Goal: Task Accomplishment & Management: Complete application form

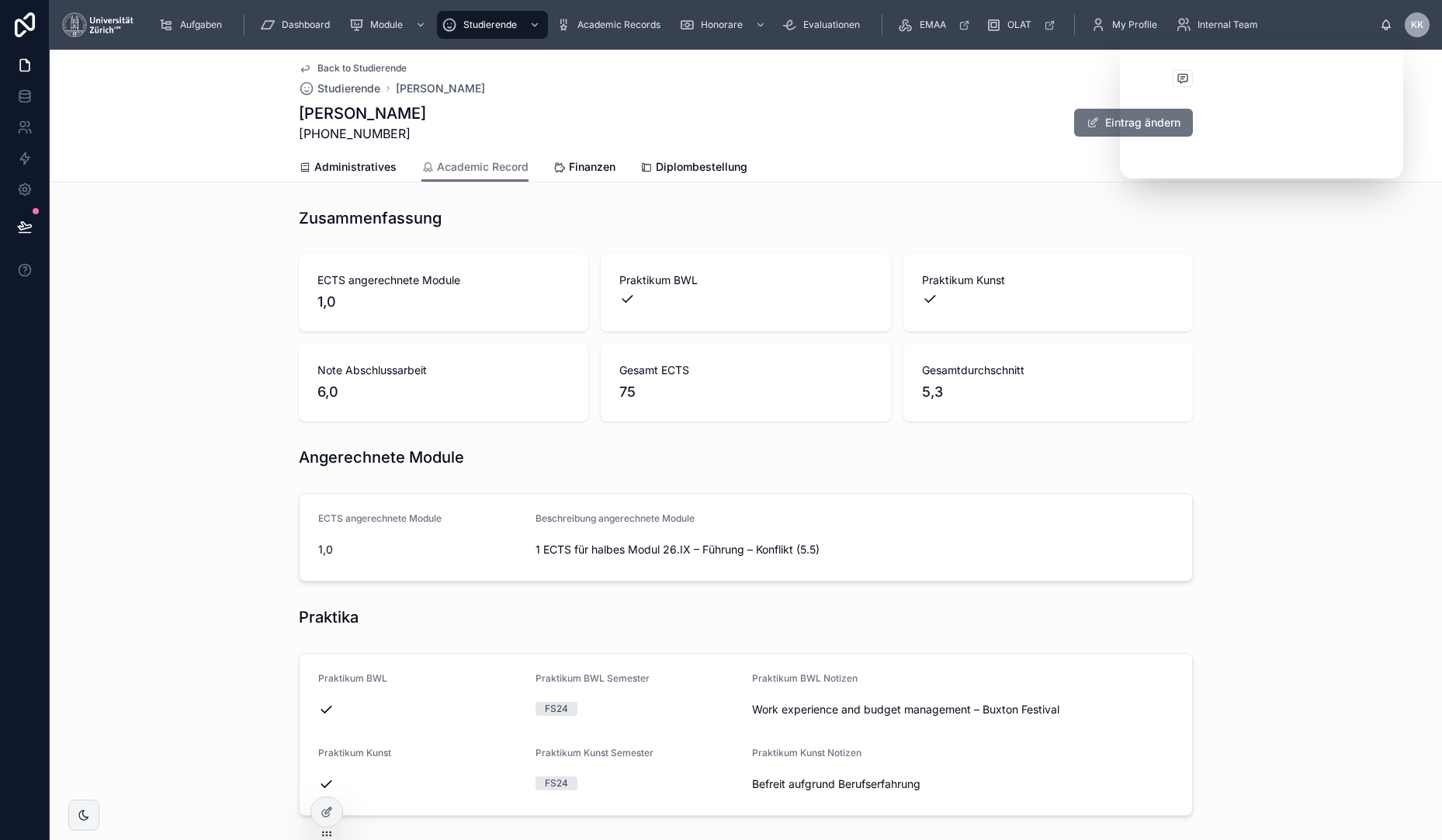
scroll to position [1314, 0]
click at [516, 28] on span "Studierende" at bounding box center [490, 24] width 54 height 13
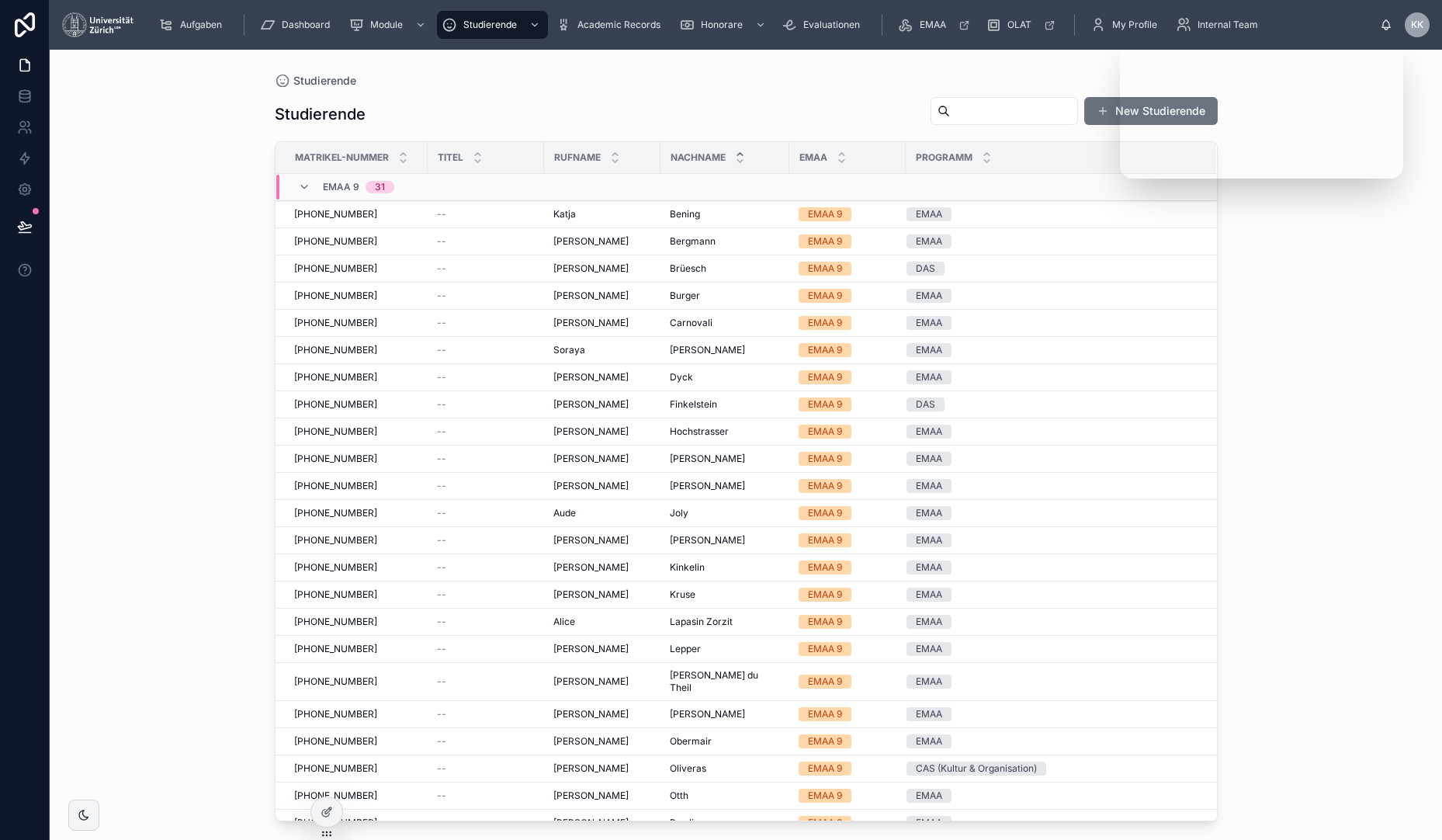
click at [953, 100] on div at bounding box center [1004, 111] width 148 height 28
click at [955, 109] on input "text" at bounding box center [1014, 111] width 127 height 22
type input "*********"
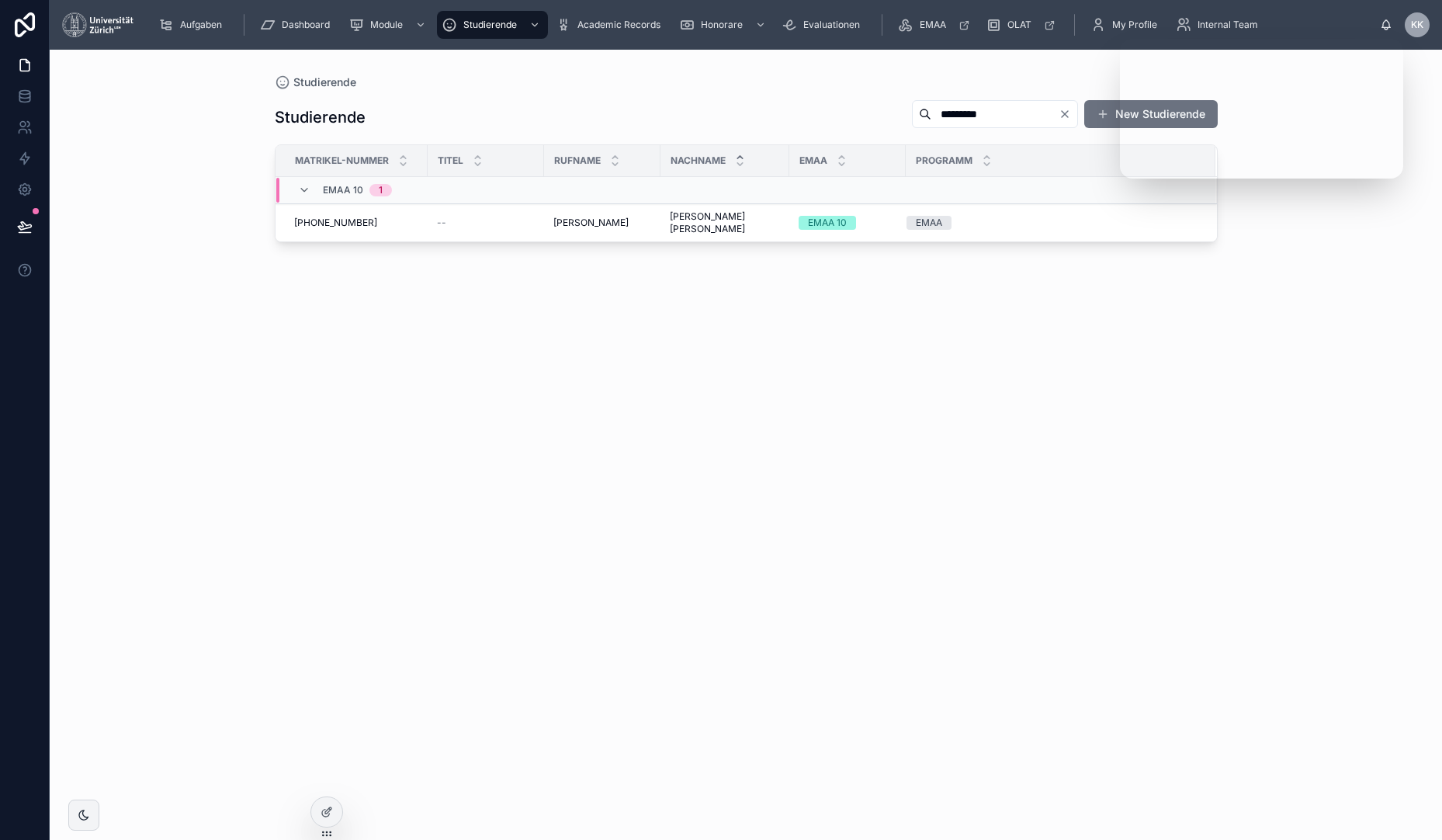
click at [598, 236] on div "Studierende ********* New Studierende Matrikel-Nummer Titel Rufname Nachname EM…" at bounding box center [746, 455] width 943 height 731
click at [596, 226] on td "Lillian Lillian" at bounding box center [602, 223] width 117 height 38
click at [598, 218] on div "Lillian Lillian" at bounding box center [602, 222] width 98 height 13
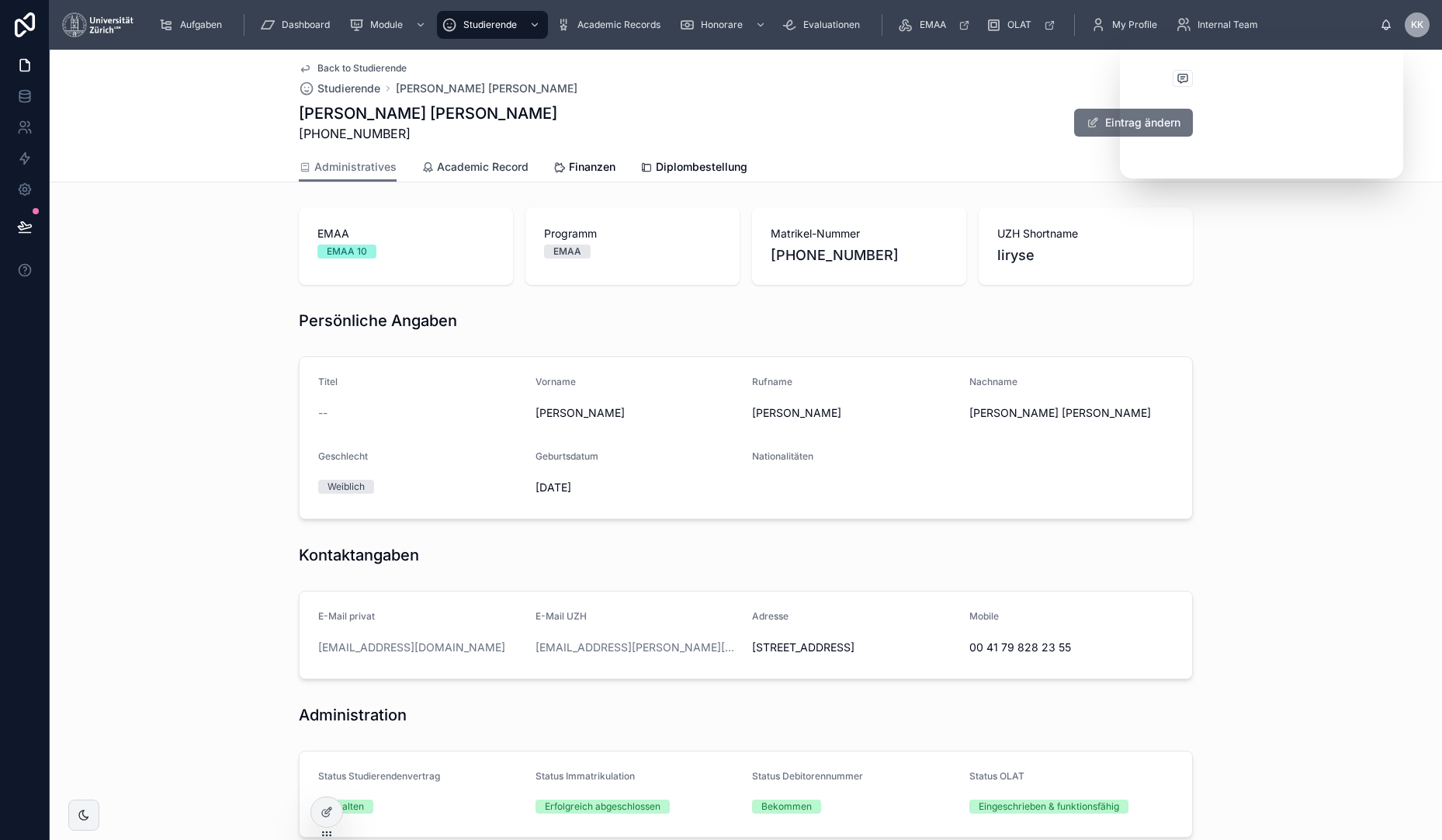
click at [475, 166] on span "Academic Record" at bounding box center [482, 167] width 91 height 16
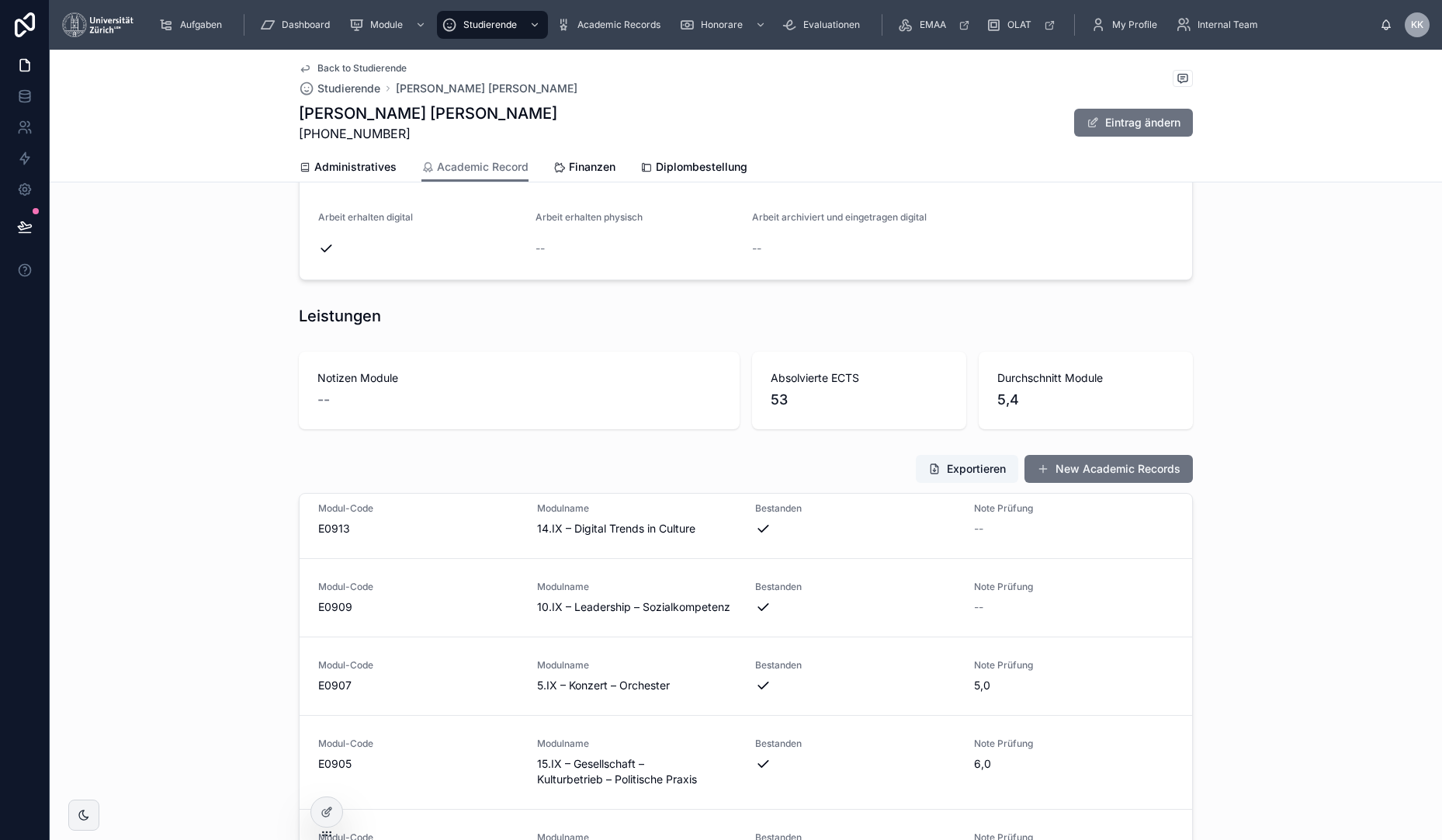
scroll to position [1683, 0]
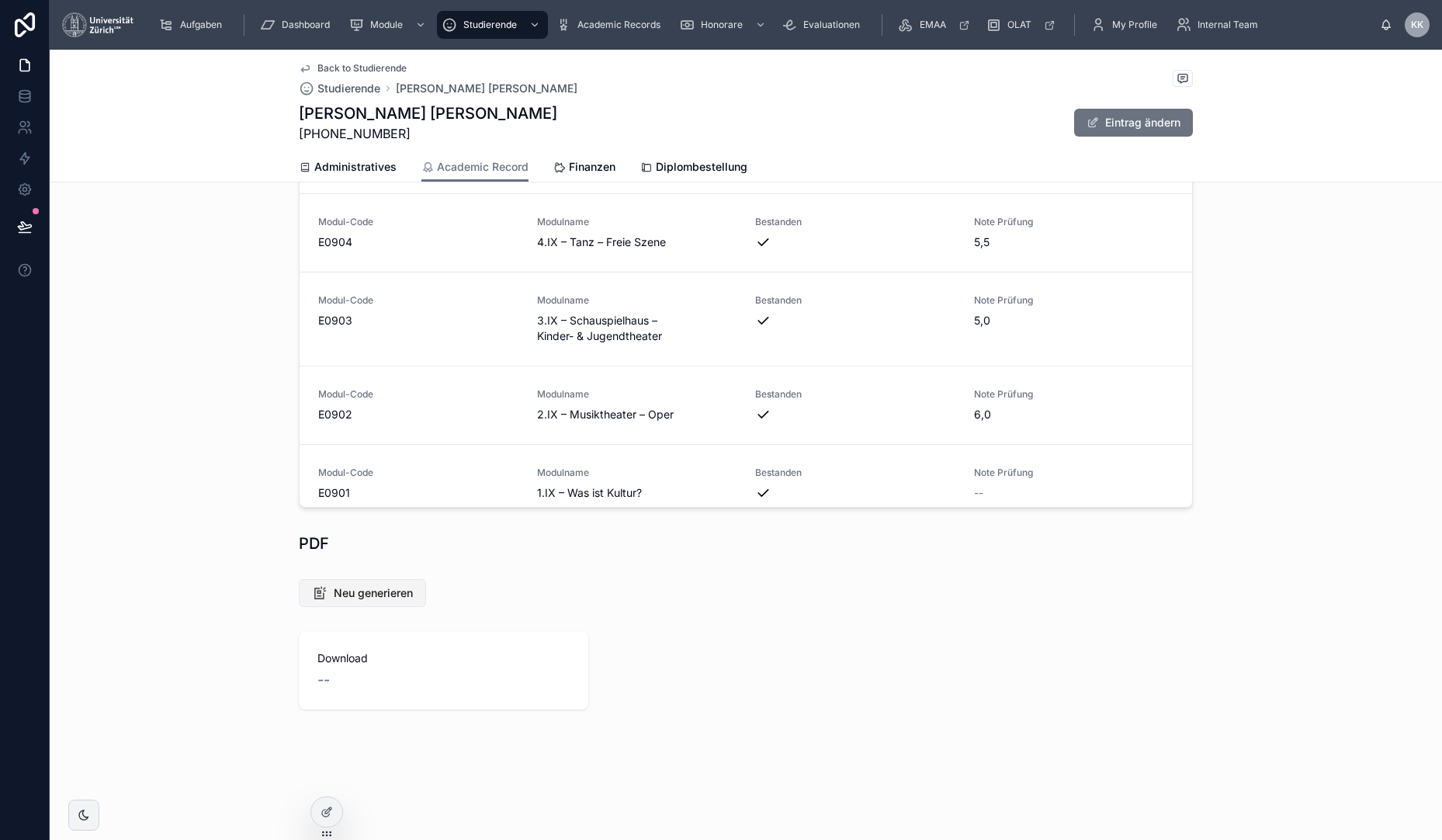
click at [360, 582] on button "Neu generieren" at bounding box center [362, 593] width 127 height 28
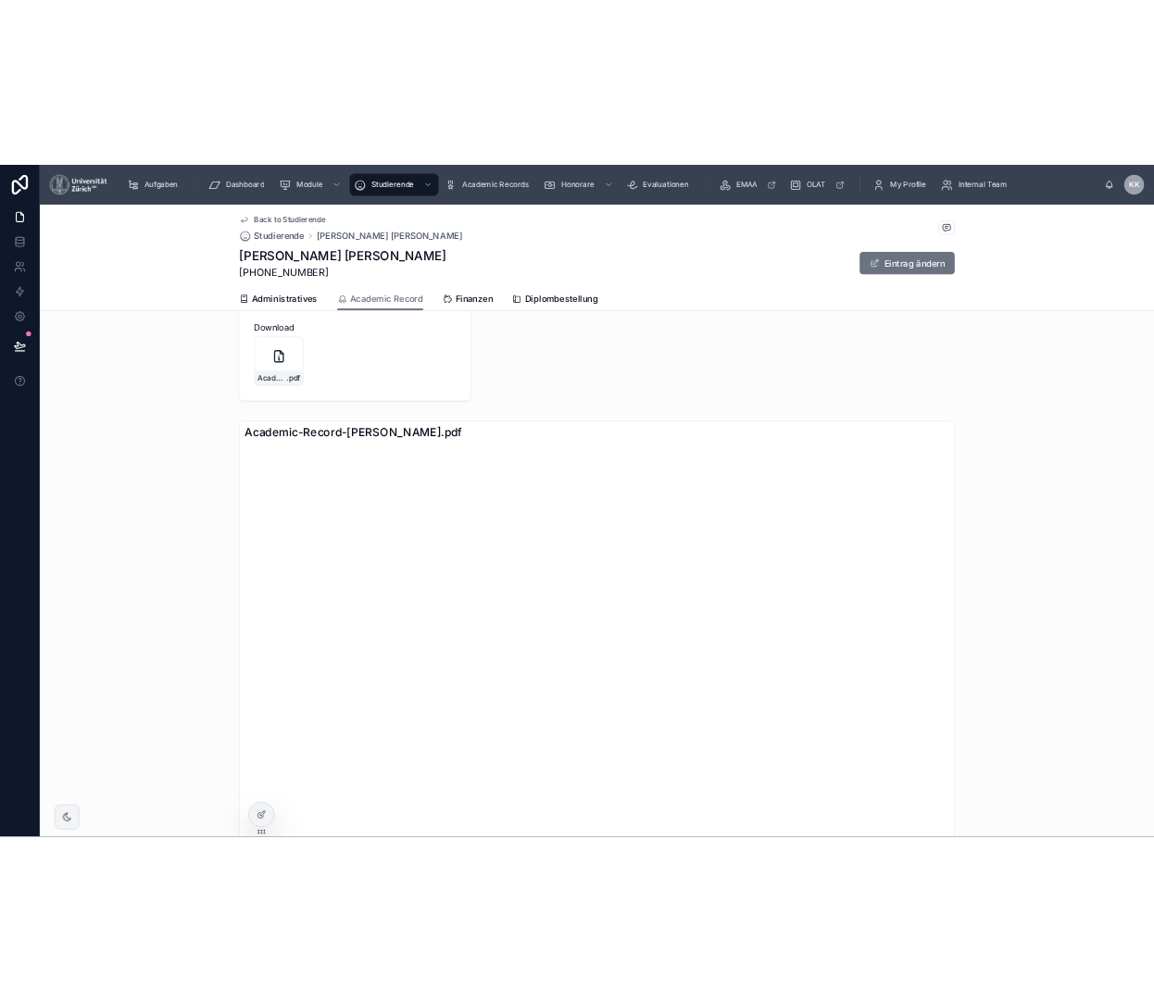
scroll to position [2269, 0]
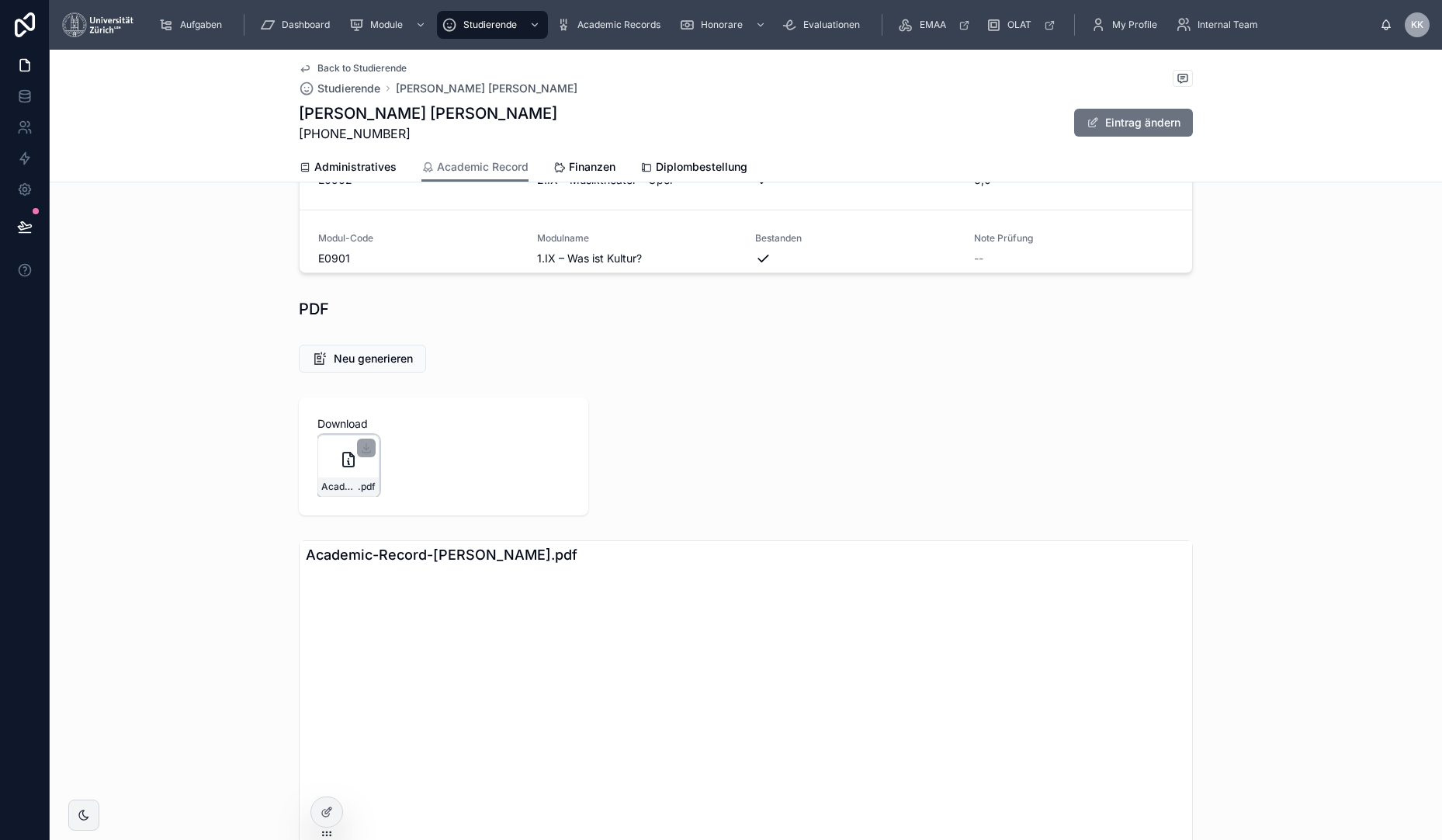
click at [372, 457] on div at bounding box center [366, 448] width 18 height 18
click at [370, 454] on icon at bounding box center [366, 448] width 13 height 13
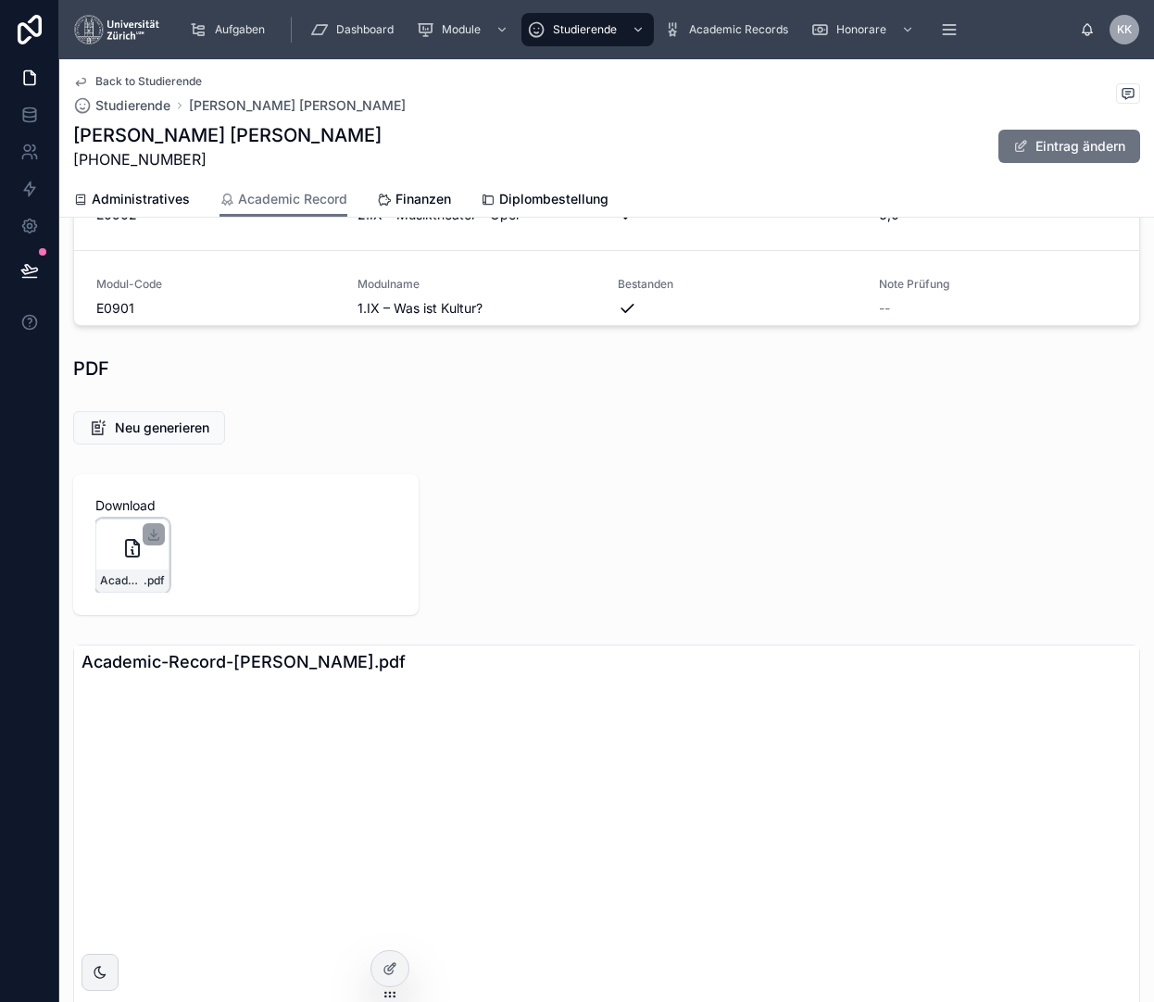
click at [568, 32] on span "Studierende" at bounding box center [585, 29] width 64 height 15
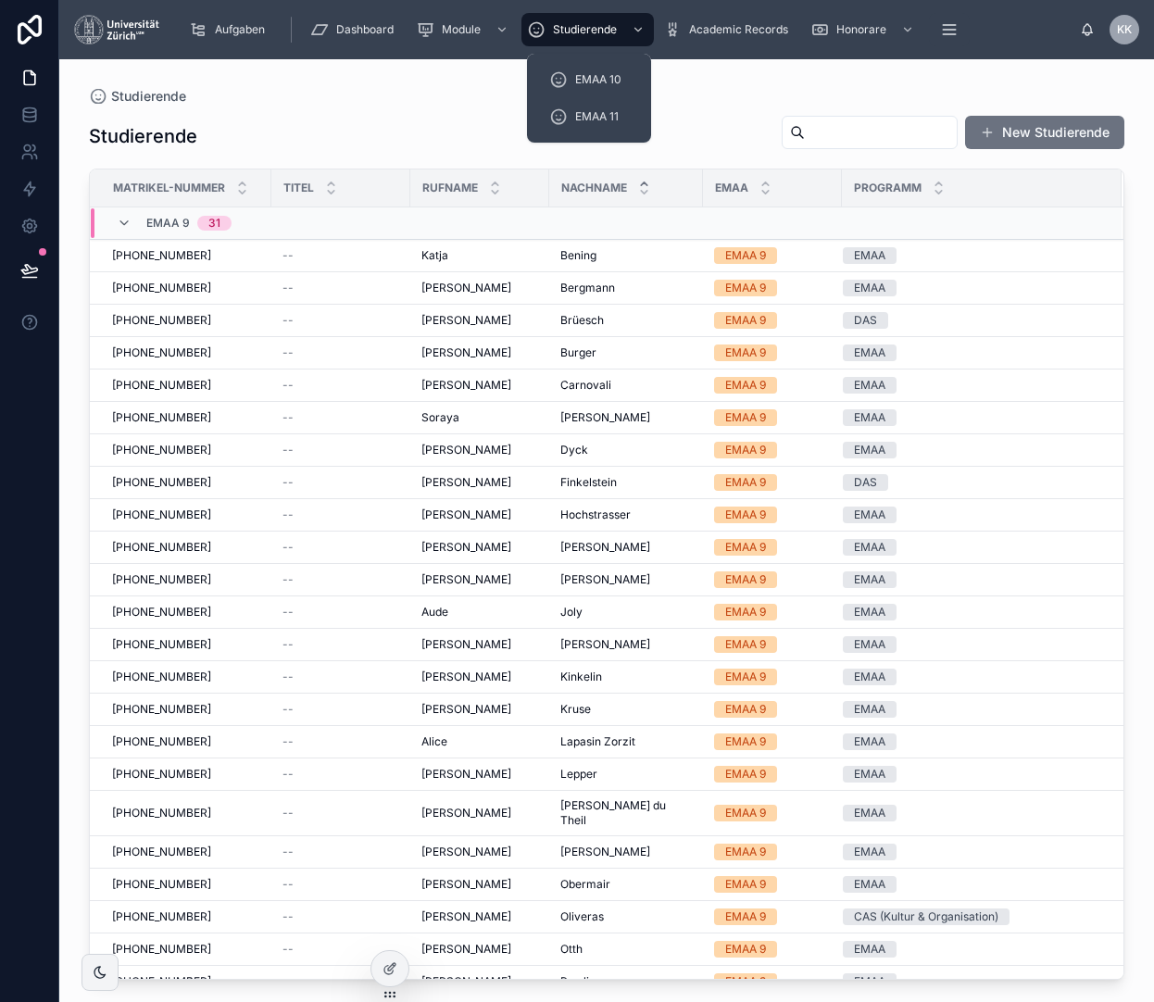
drag, startPoint x: 0, startPoint y: 265, endPoint x: 846, endPoint y: 151, distance: 853.9
click at [846, 151] on div "Studierende New Studierende" at bounding box center [606, 136] width 1035 height 43
click at [842, 119] on input "text" at bounding box center [881, 132] width 152 height 26
type input "*"
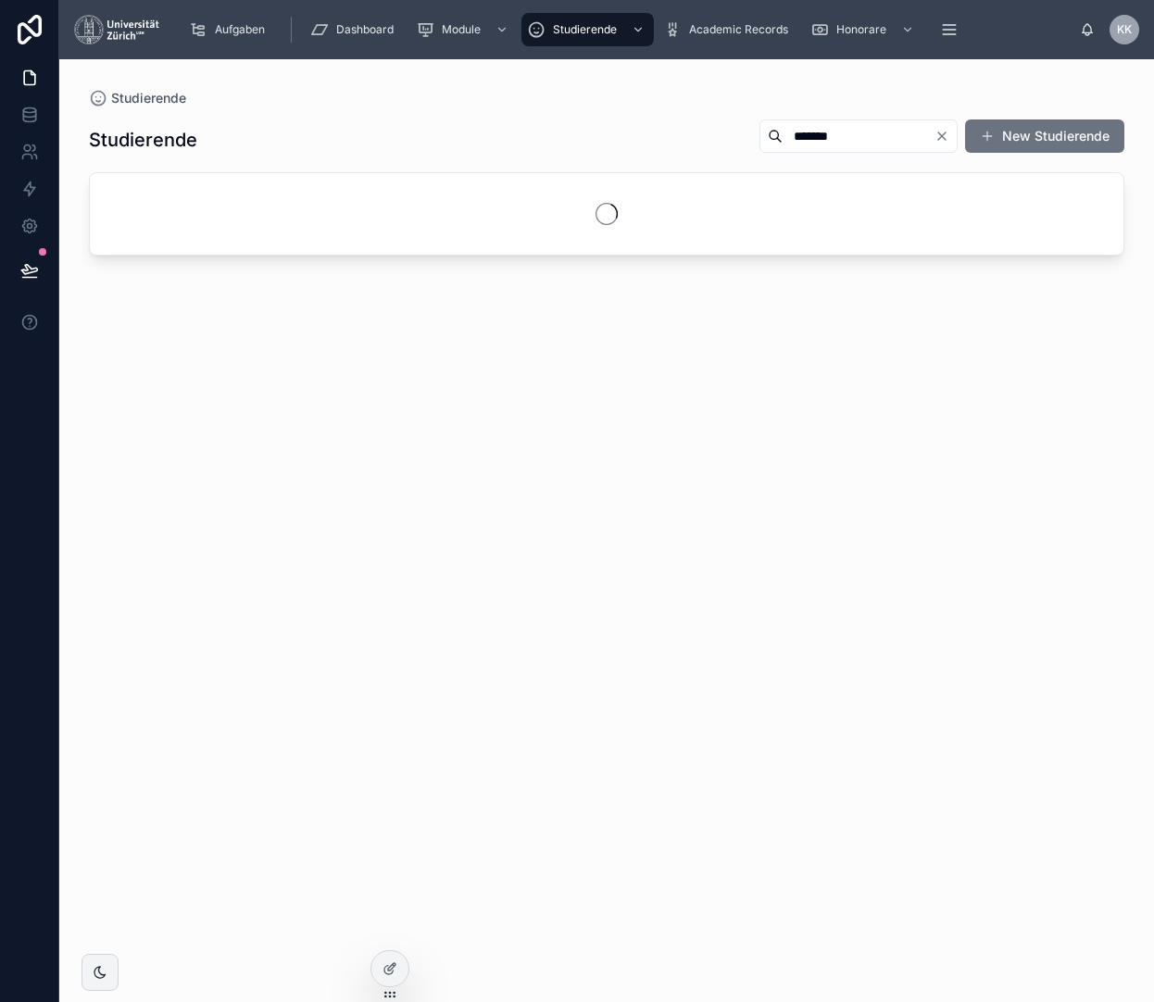
type input "*******"
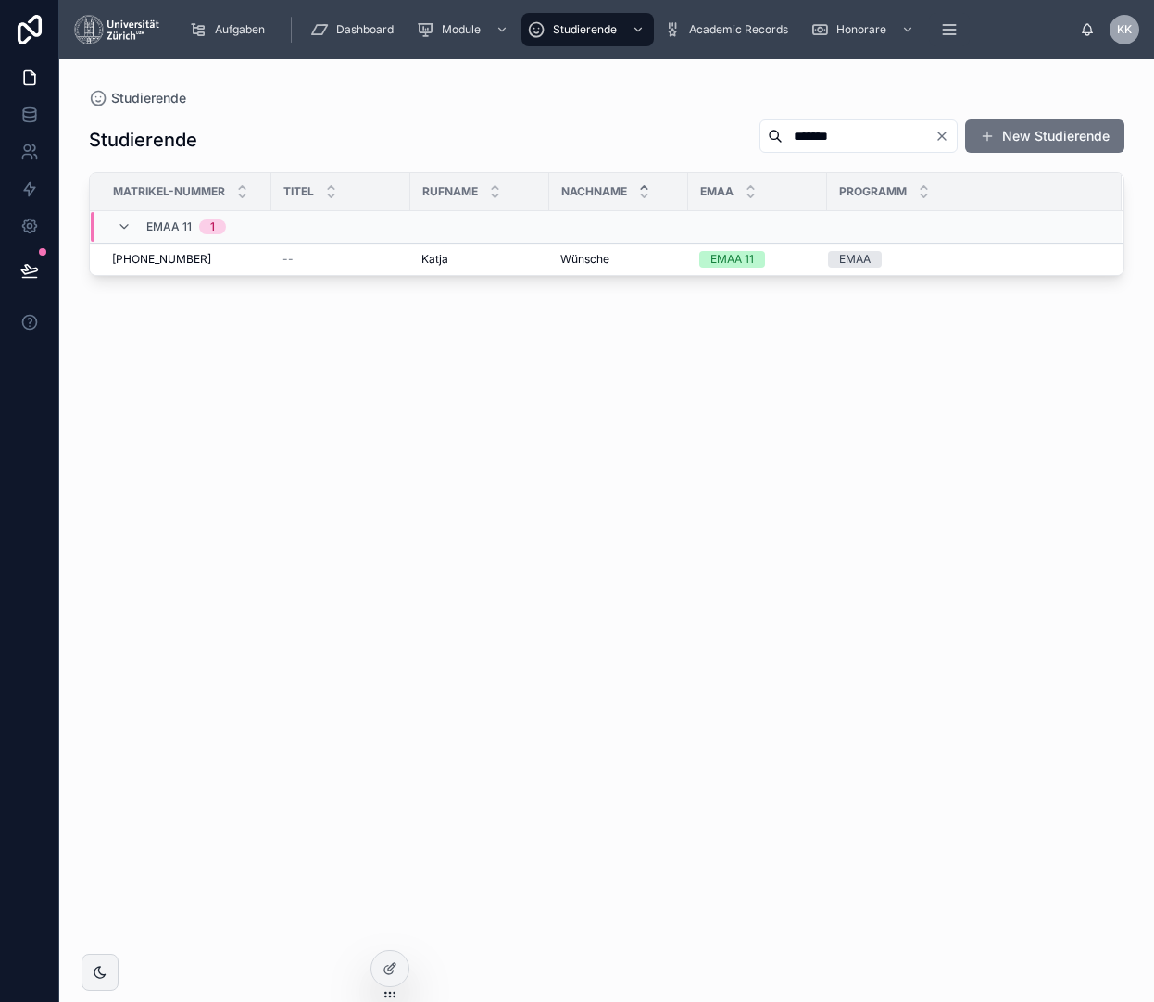
click at [622, 271] on td "Wünsche Wünsche" at bounding box center [618, 260] width 139 height 32
click at [568, 249] on td "Wünsche Wünsche" at bounding box center [618, 260] width 139 height 32
click at [569, 256] on span "Wünsche" at bounding box center [584, 259] width 49 height 15
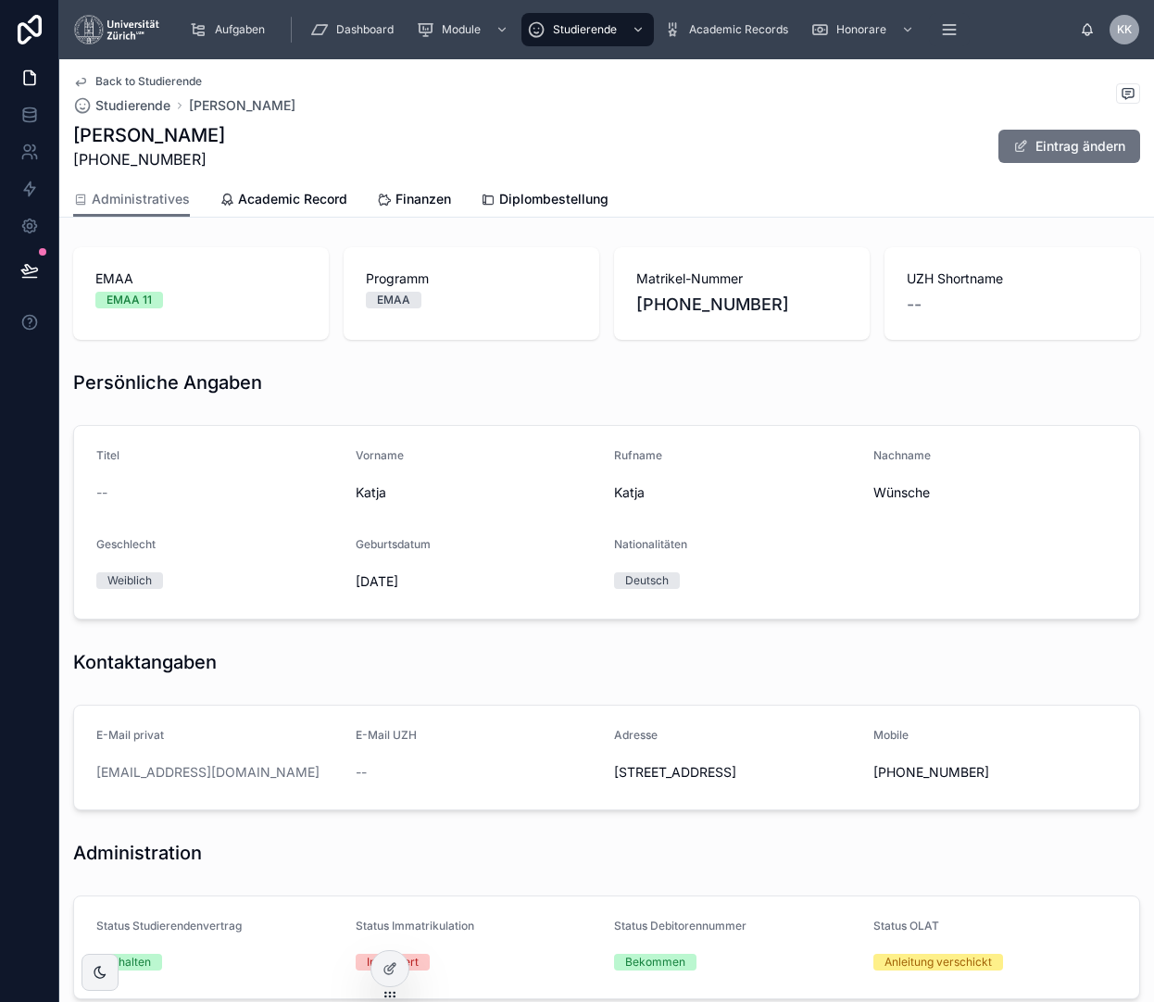
click at [219, 197] on icon at bounding box center [226, 200] width 15 height 15
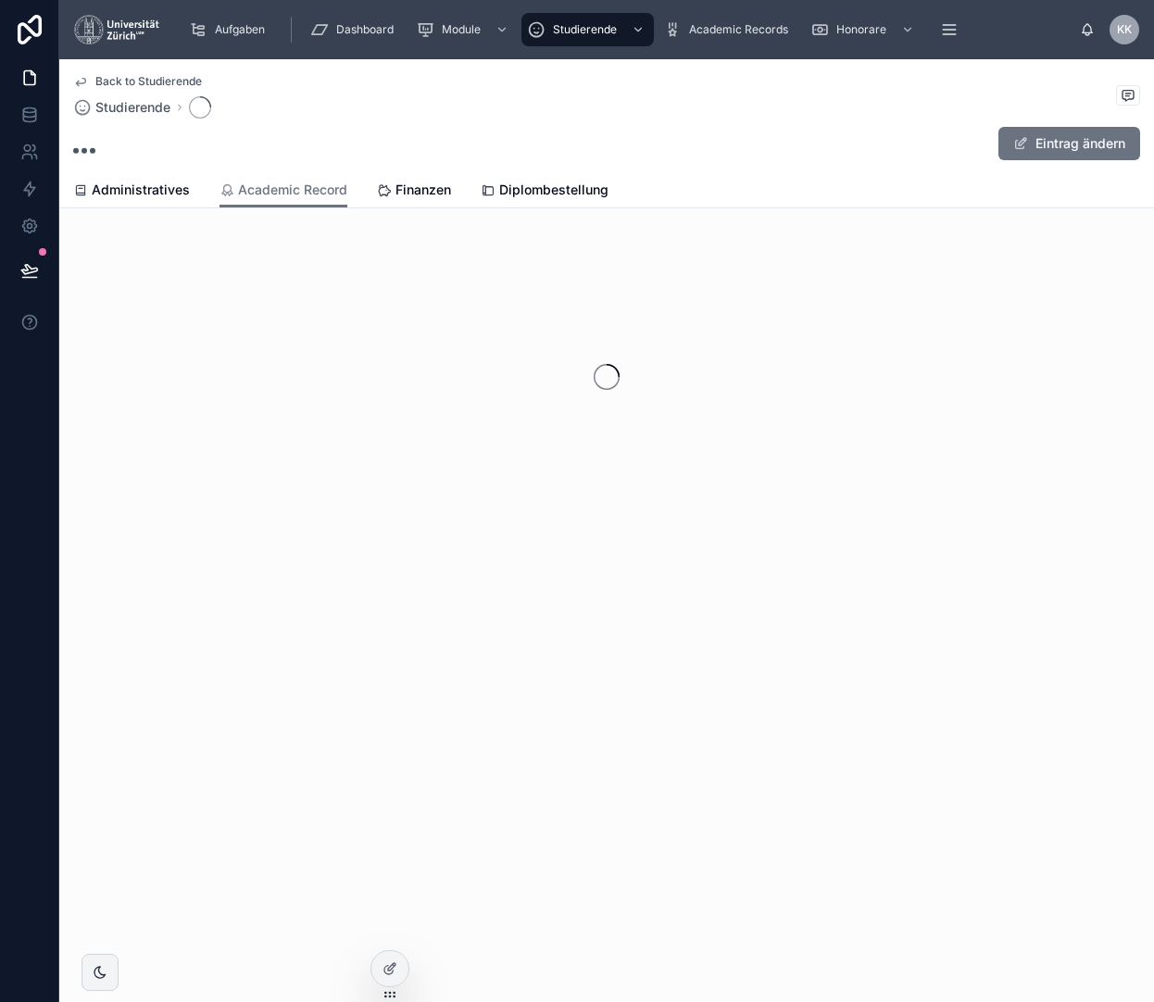
click at [159, 197] on span "Administratives" at bounding box center [141, 190] width 98 height 19
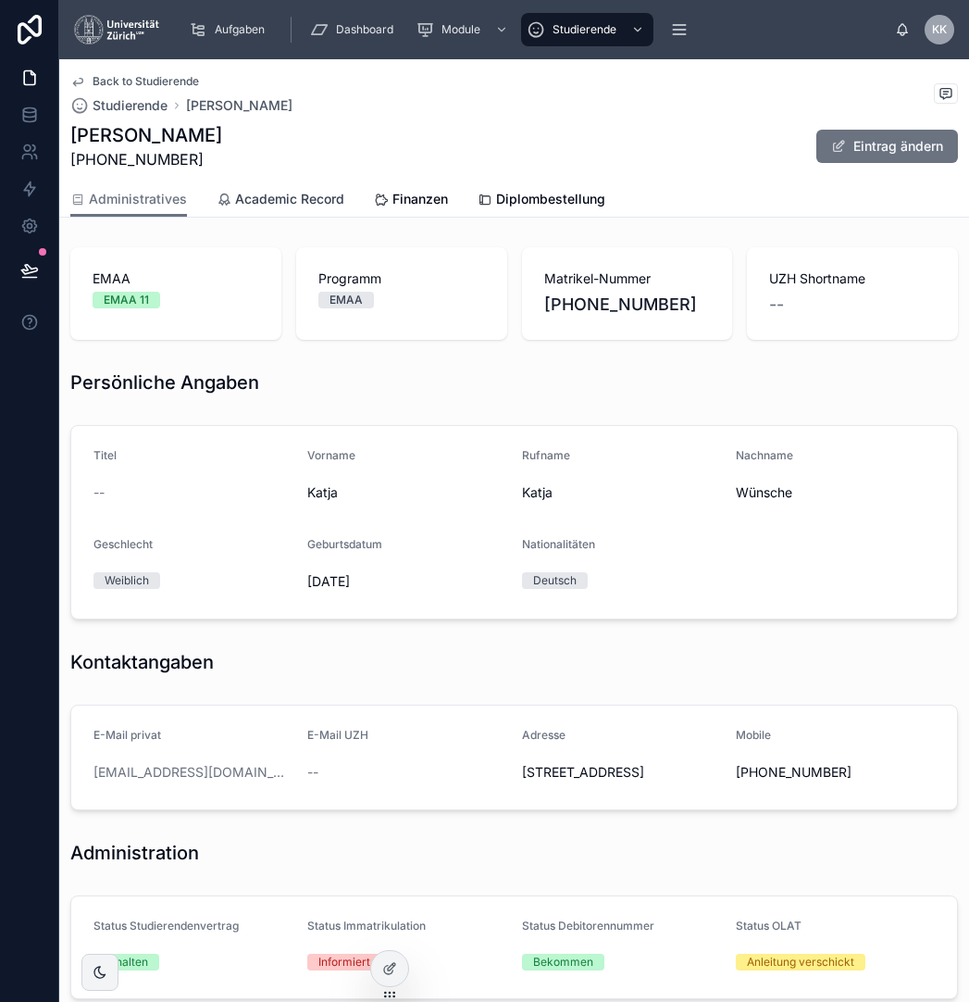
click at [316, 192] on span "Academic Record" at bounding box center [289, 199] width 109 height 19
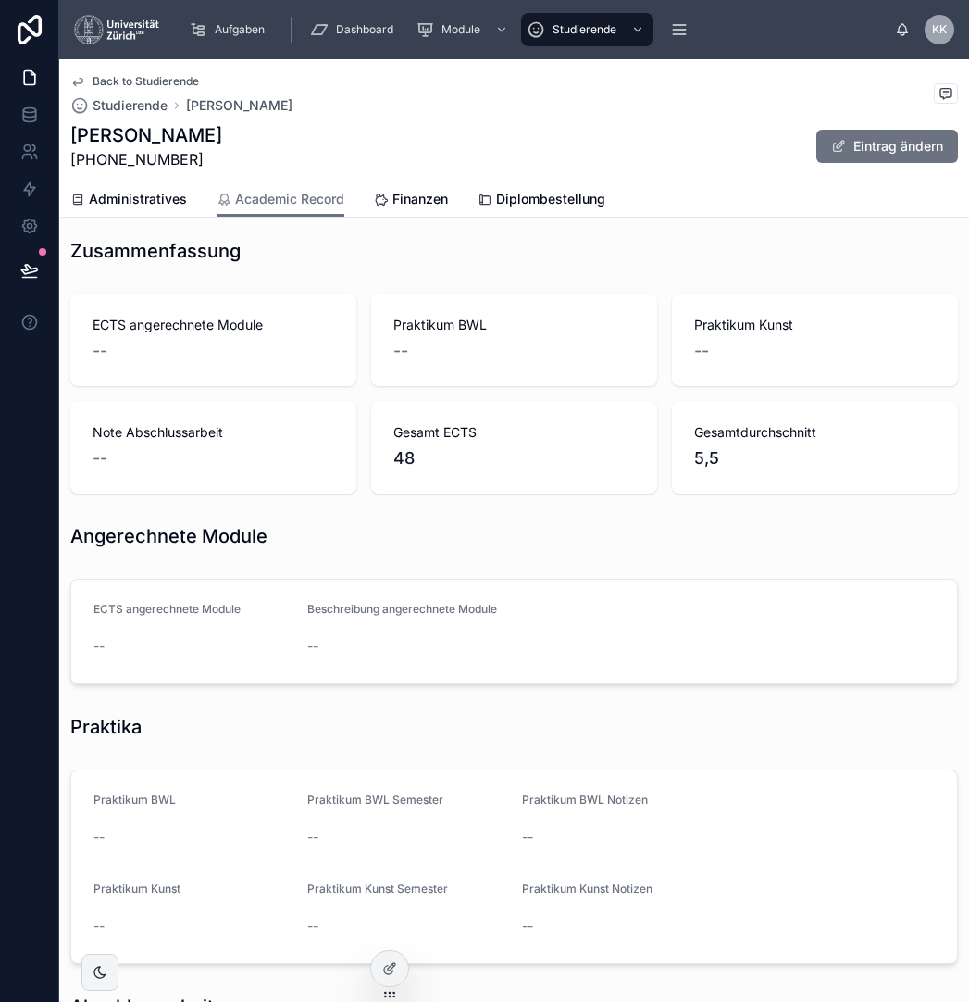
scroll to position [6, 0]
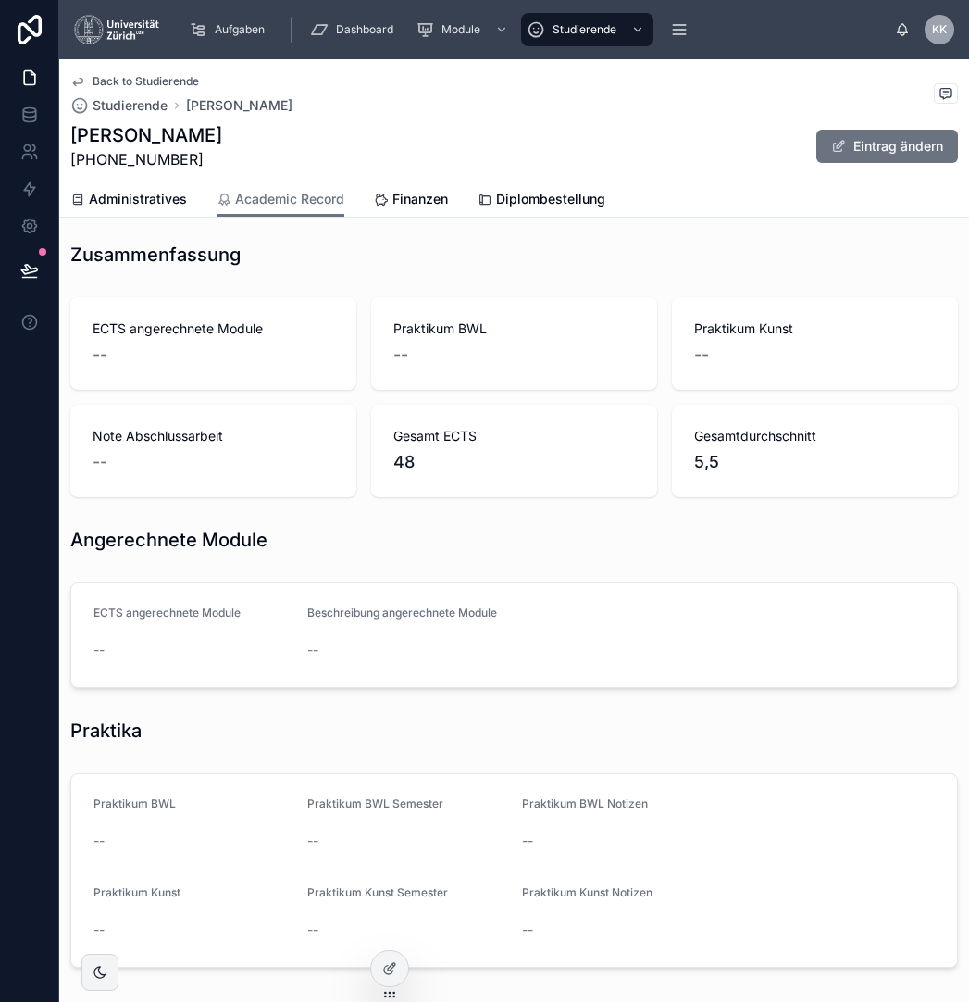
click at [861, 169] on div "Katja Wünsche 24-731-093 Eintrag ändern" at bounding box center [514, 146] width 888 height 48
click at [881, 140] on button "Eintrag ändern" at bounding box center [888, 146] width 142 height 33
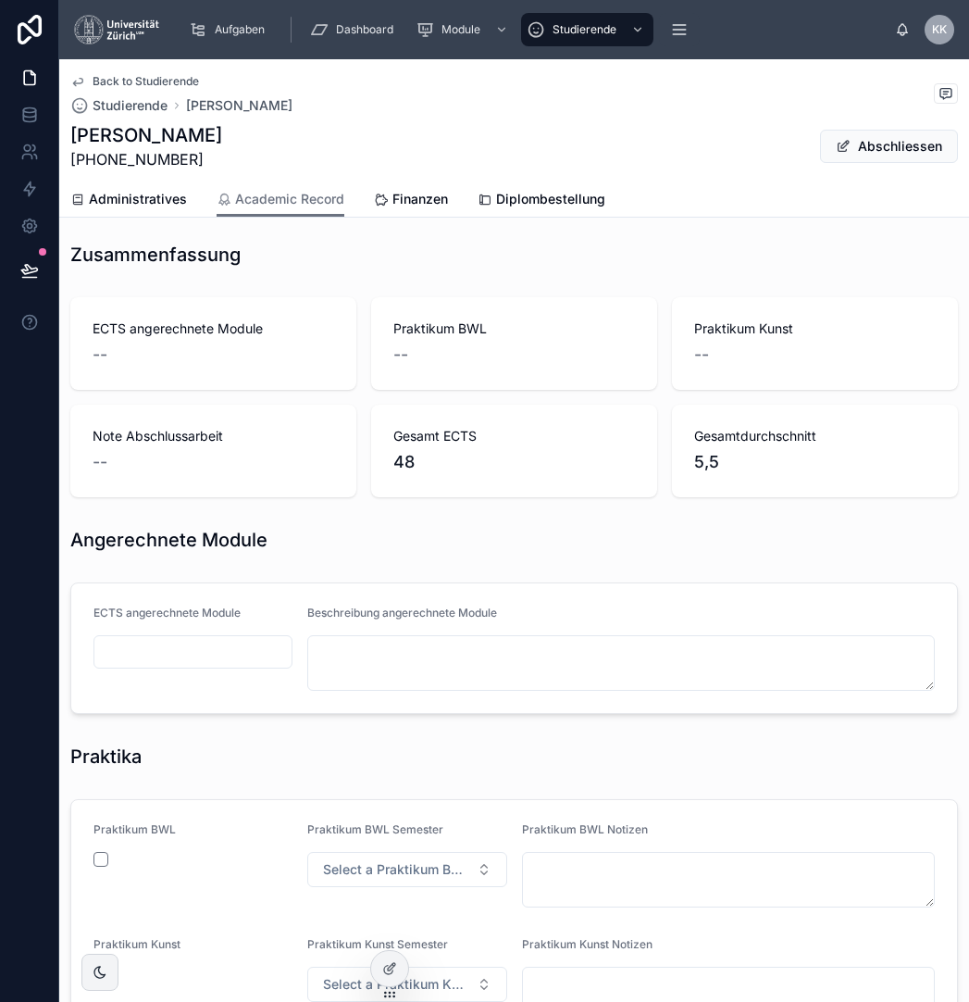
drag, startPoint x: 442, startPoint y: 759, endPoint x: 431, endPoint y: 759, distance: 10.2
click at [442, 759] on div "Praktika" at bounding box center [514, 756] width 888 height 26
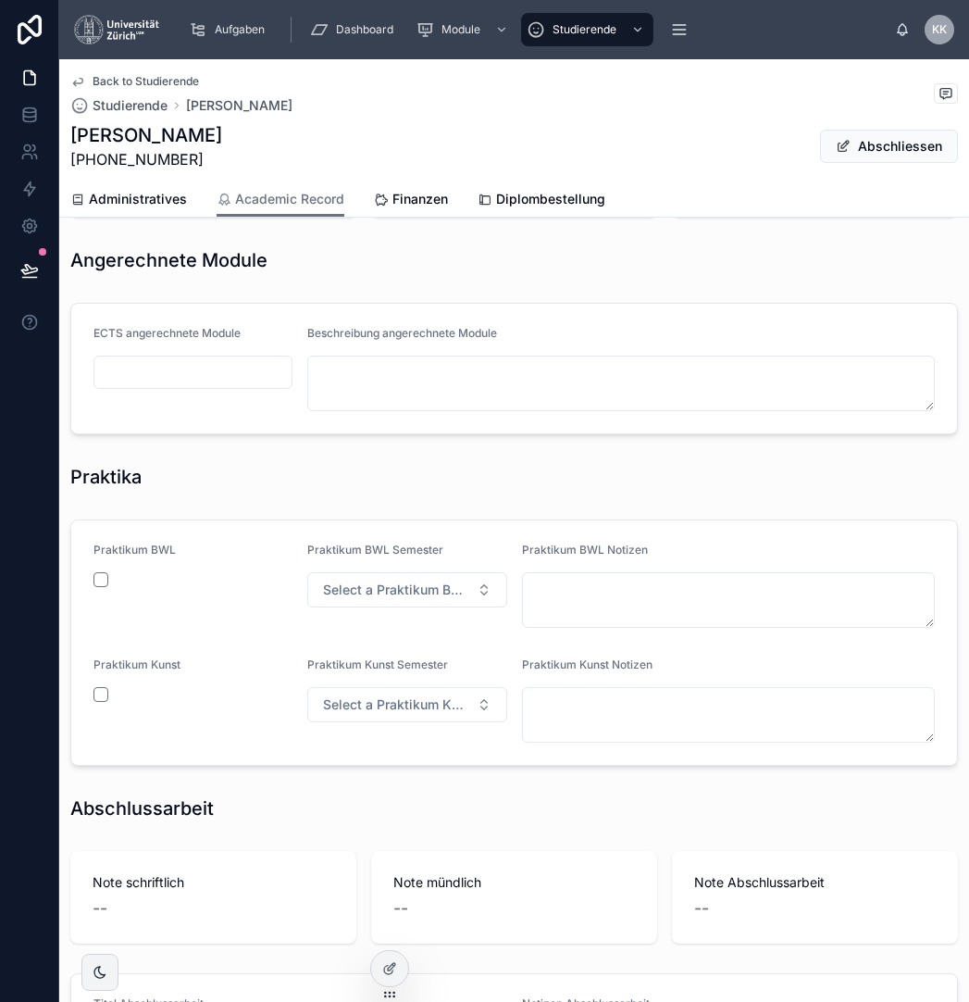
scroll to position [378, 0]
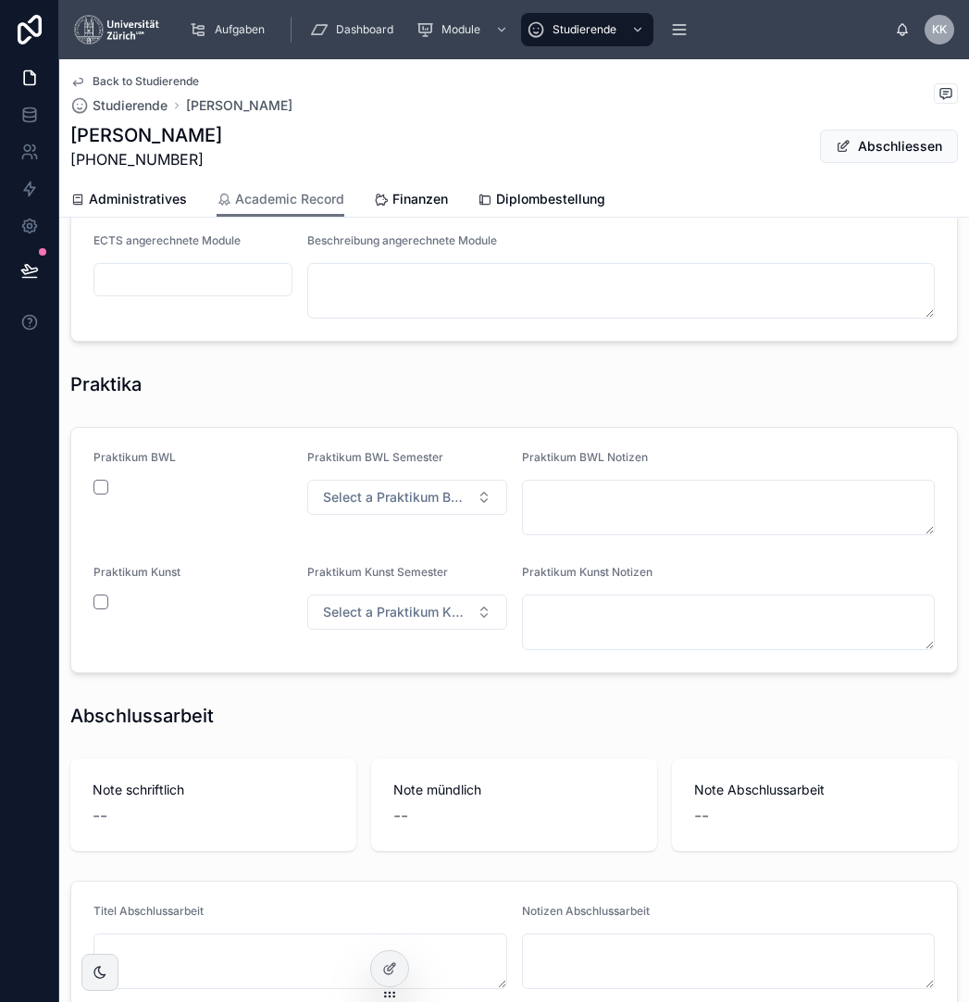
click at [102, 486] on button "button" at bounding box center [101, 487] width 15 height 15
click at [99, 601] on button "button" at bounding box center [101, 601] width 15 height 15
click at [443, 512] on button "Select a Praktikum BWL Semester" at bounding box center [406, 497] width 199 height 35
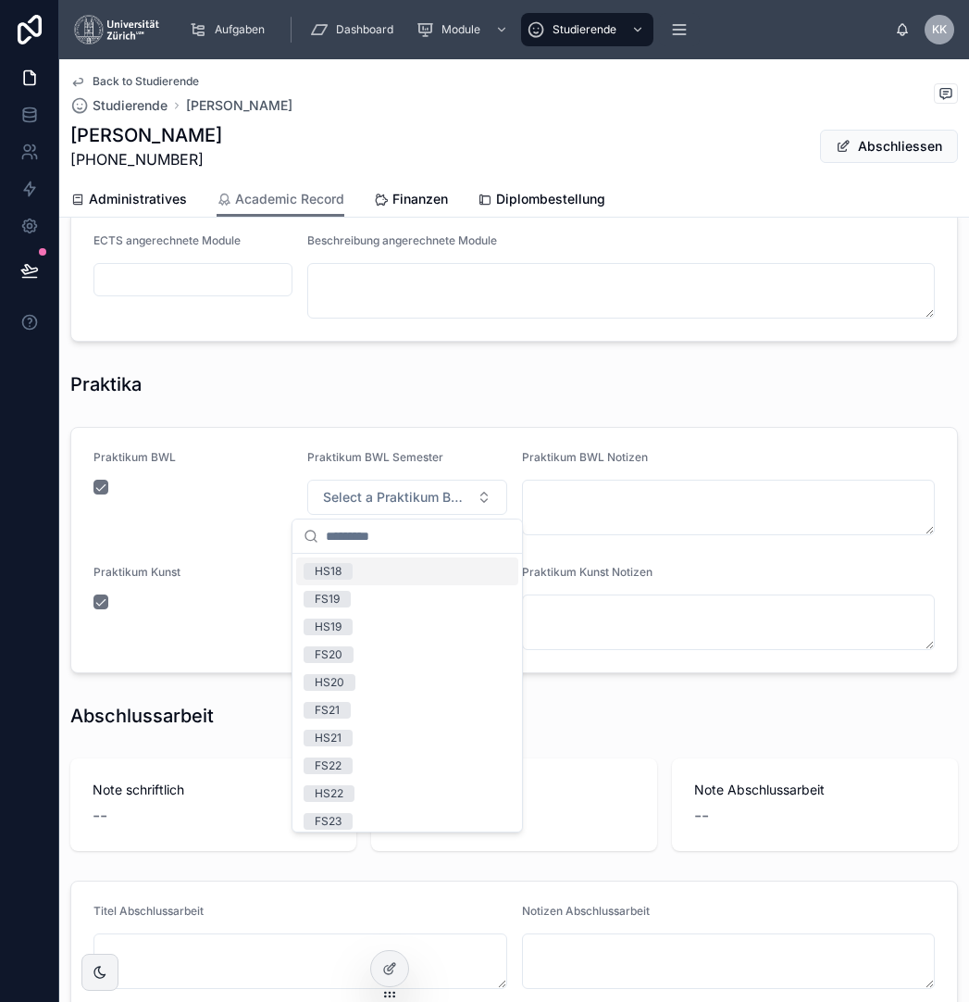
click at [155, 472] on div "Praktikum BWL" at bounding box center [193, 492] width 199 height 85
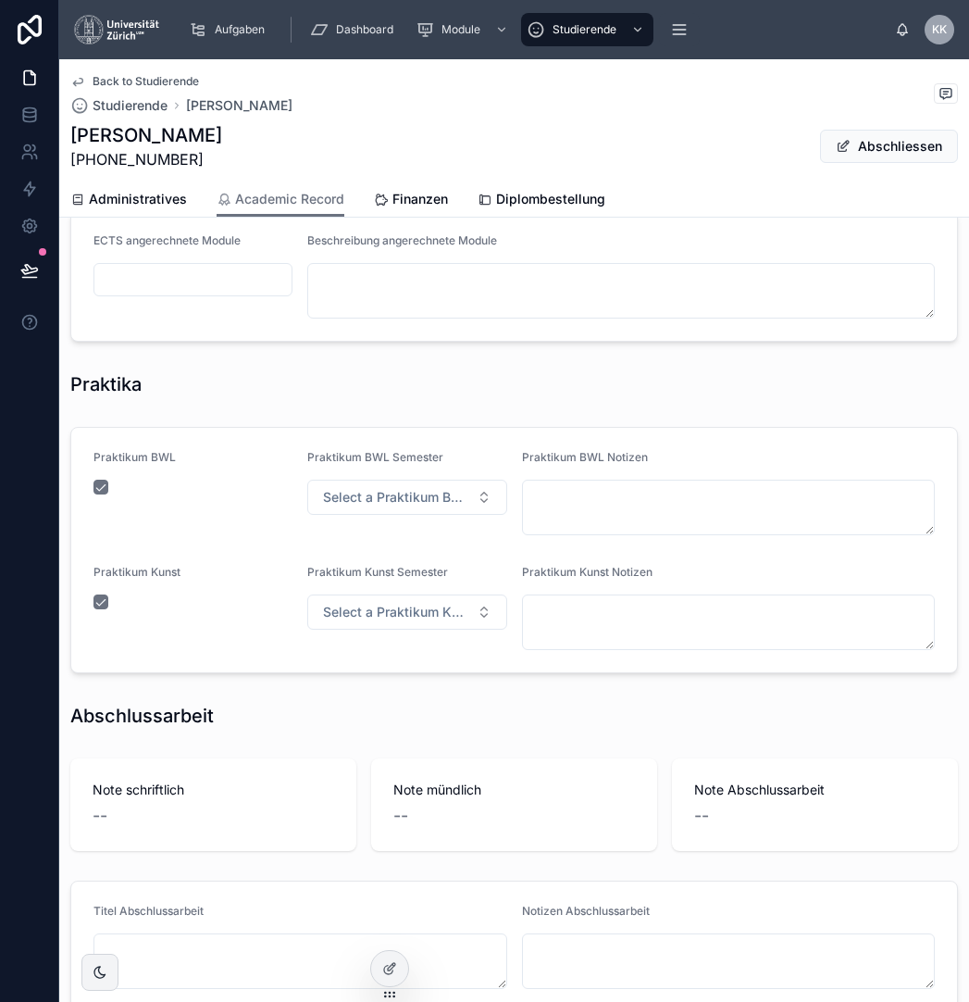
click at [103, 484] on button "button" at bounding box center [101, 487] width 15 height 15
click at [97, 609] on button "button" at bounding box center [101, 601] width 15 height 15
drag, startPoint x: 106, startPoint y: 492, endPoint x: 97, endPoint y: 620, distance: 129.0
click at [97, 620] on form "Praktikum BWL Praktikum BWL Semester Select a Praktikum BWL Semester Praktikum …" at bounding box center [514, 550] width 886 height 244
click at [97, 606] on button "button" at bounding box center [101, 601] width 15 height 15
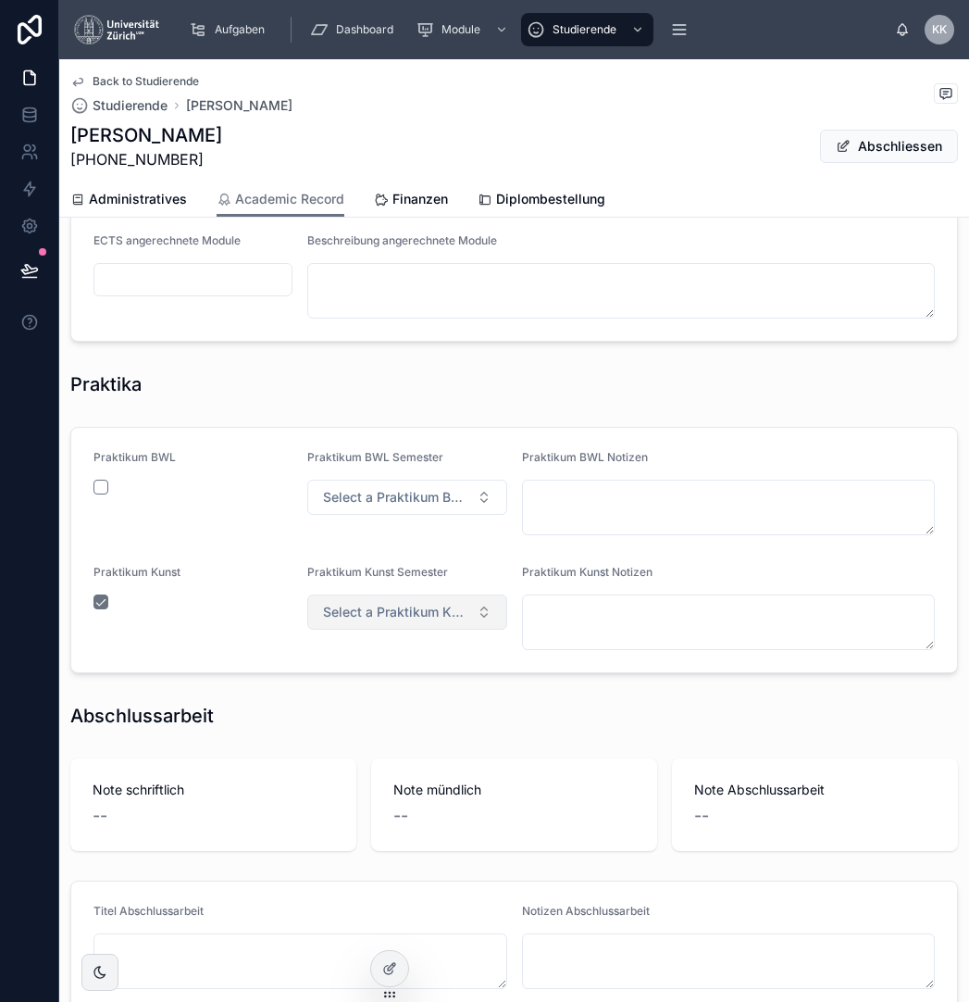
click at [435, 627] on button "Select a Praktikum Kunst Semester" at bounding box center [406, 611] width 199 height 35
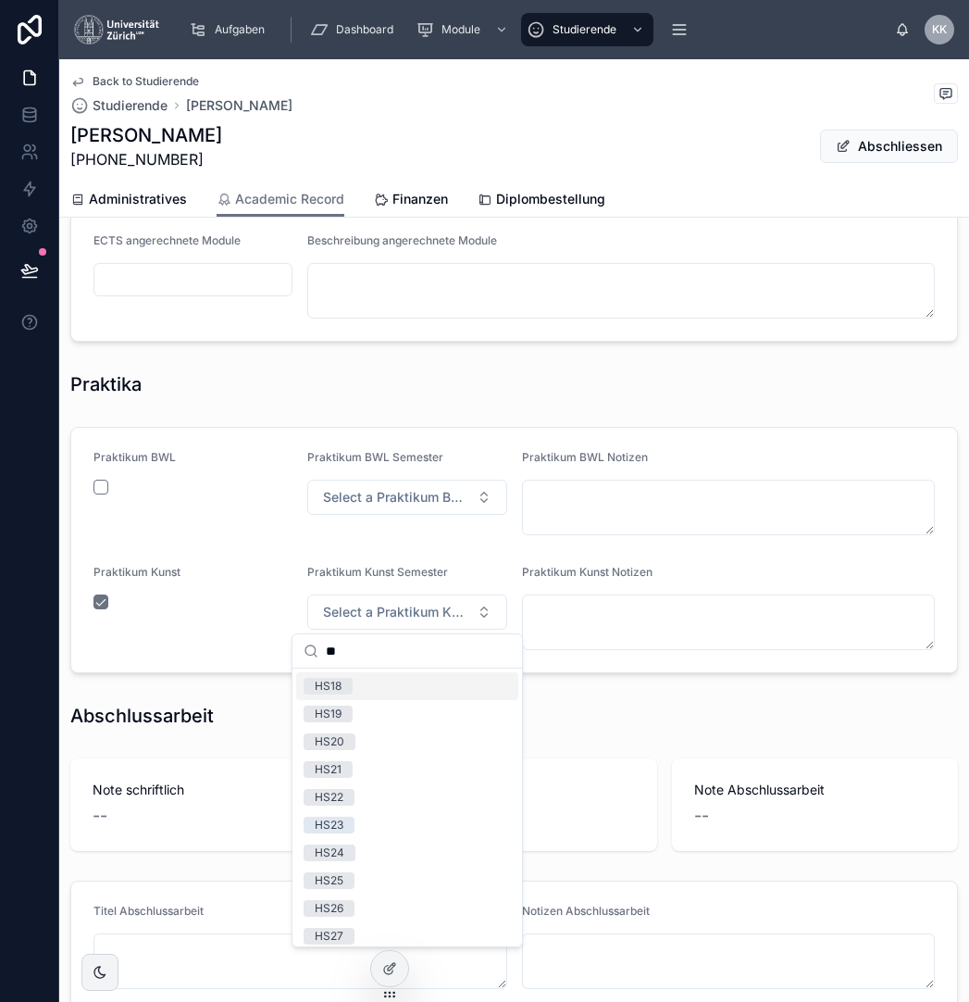
type input "*"
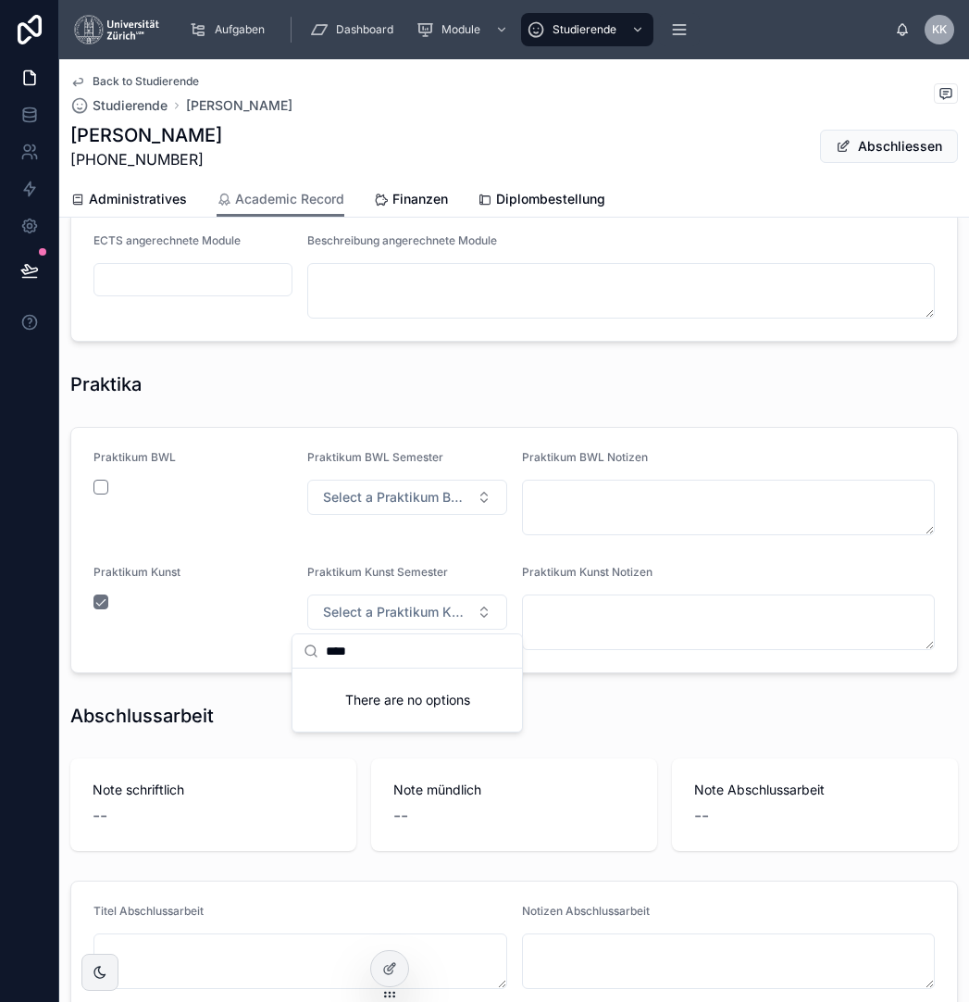
type input "****"
click at [468, 706] on div "There are no options" at bounding box center [408, 699] width 230 height 63
click at [427, 606] on span "Select a Praktikum Kunst Semester" at bounding box center [395, 612] width 145 height 19
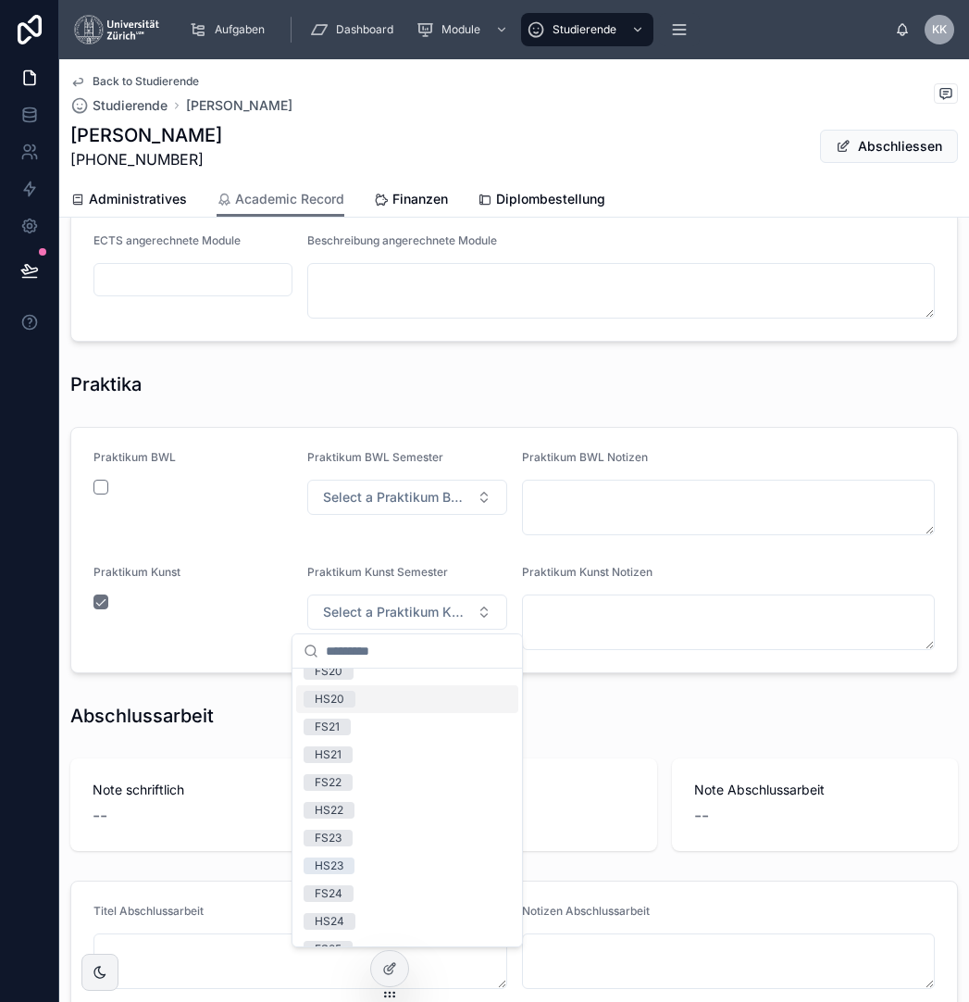
scroll to position [211, 0]
click at [396, 856] on div "HS25" at bounding box center [407, 864] width 222 height 28
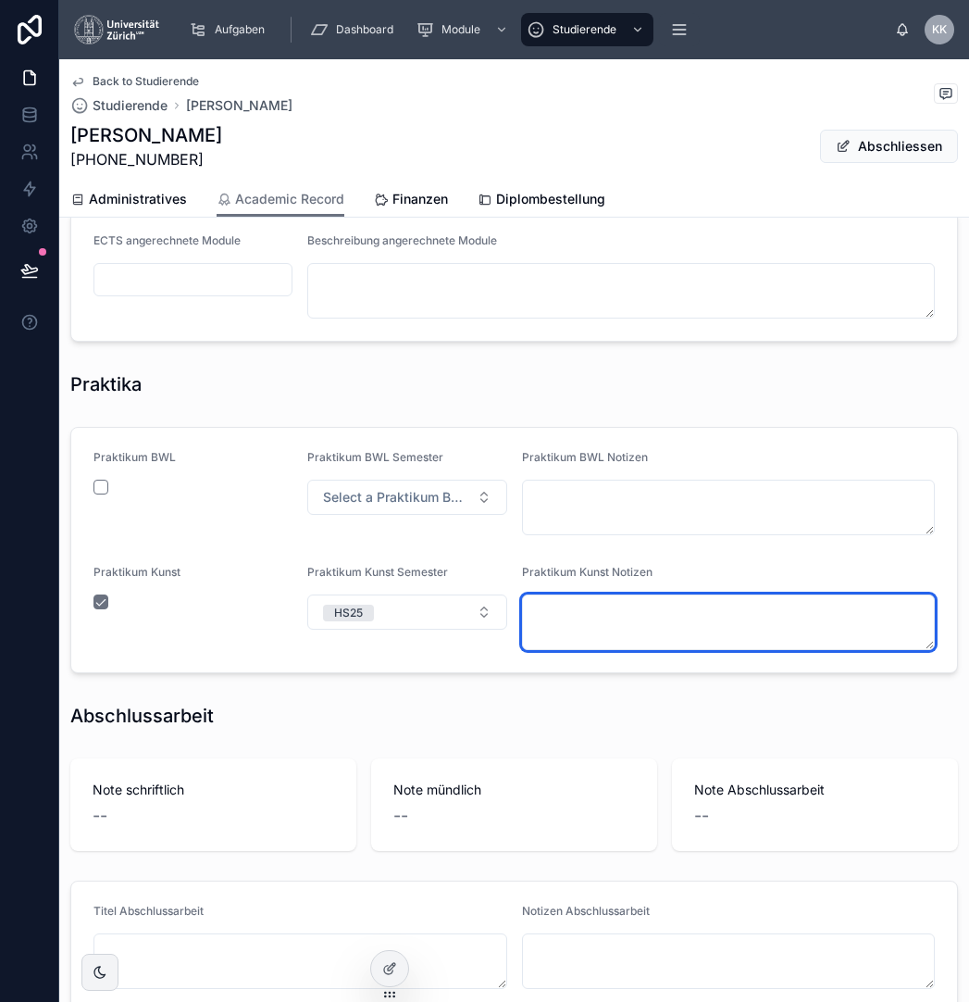
click at [553, 627] on textarea at bounding box center [729, 622] width 414 height 56
type textarea "**********"
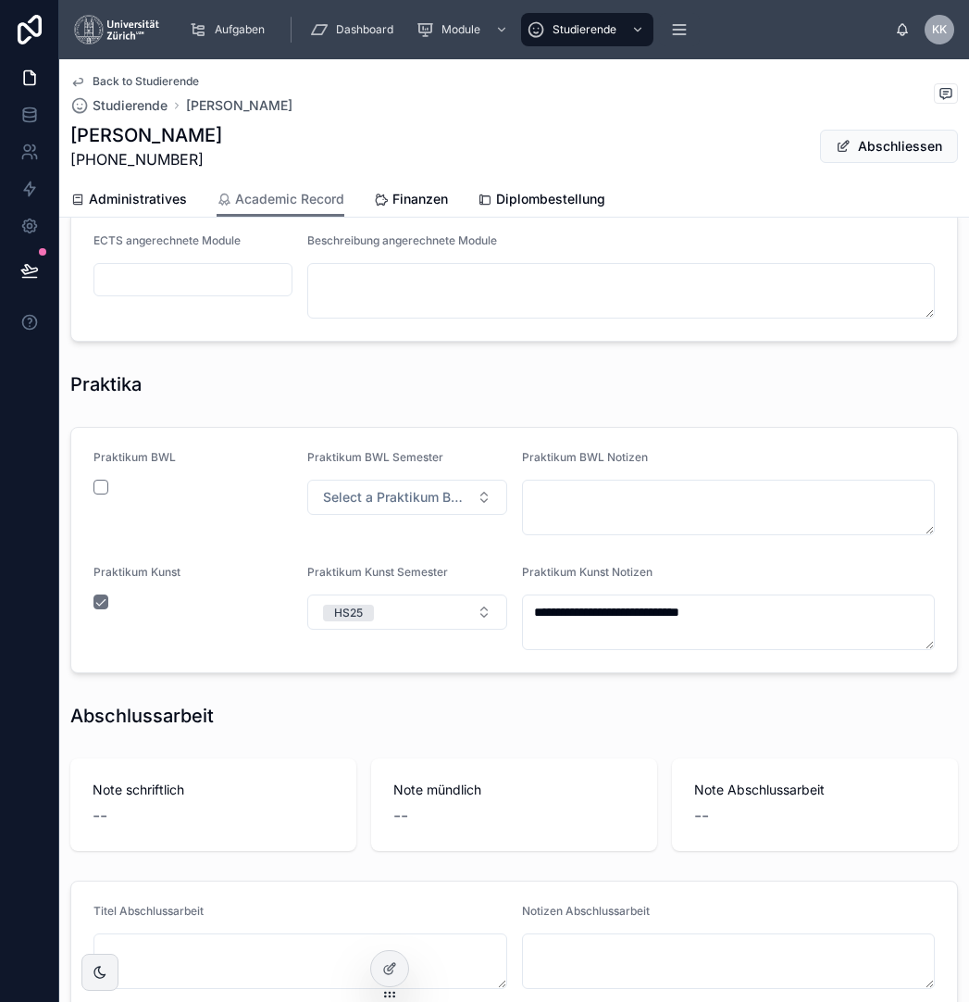
click at [106, 481] on button "button" at bounding box center [101, 487] width 15 height 15
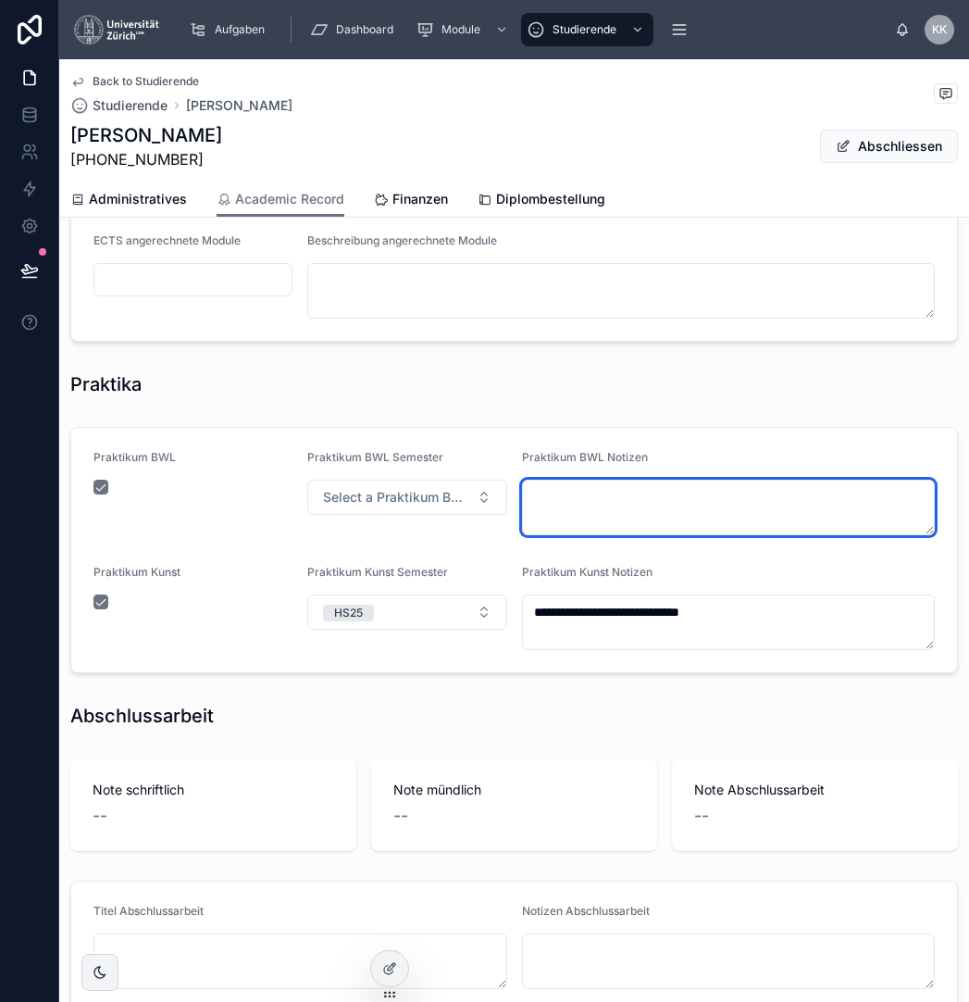
click at [712, 531] on textarea at bounding box center [729, 508] width 414 height 56
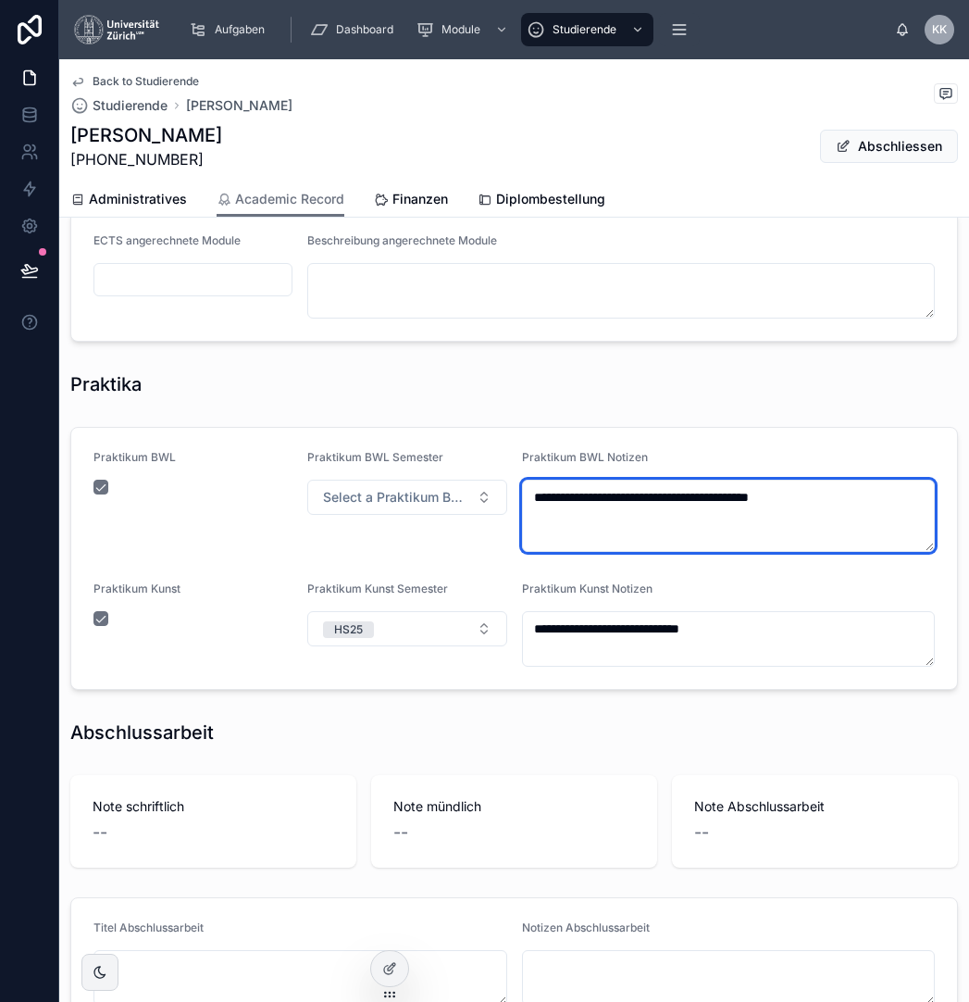
type textarea "**********"
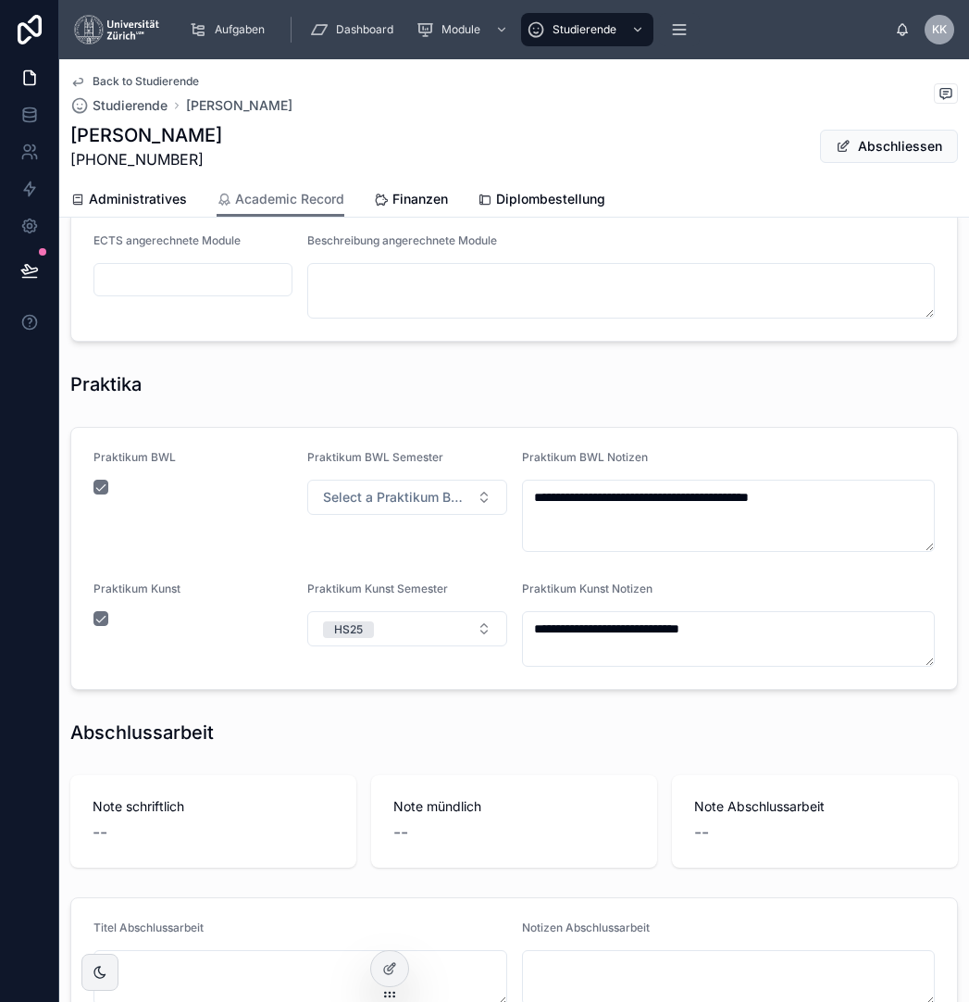
click at [769, 468] on div "Praktikum BWL Notizen" at bounding box center [729, 461] width 414 height 22
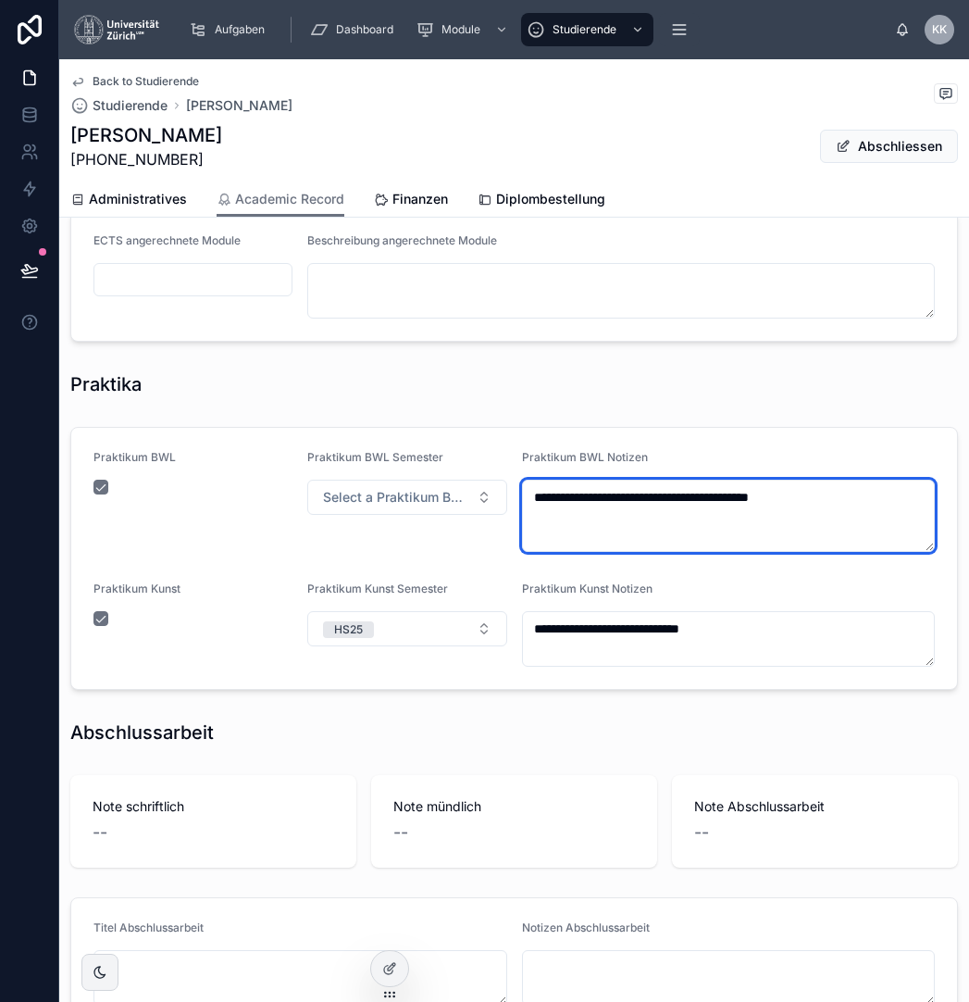
click at [760, 499] on textarea "**********" at bounding box center [729, 516] width 414 height 72
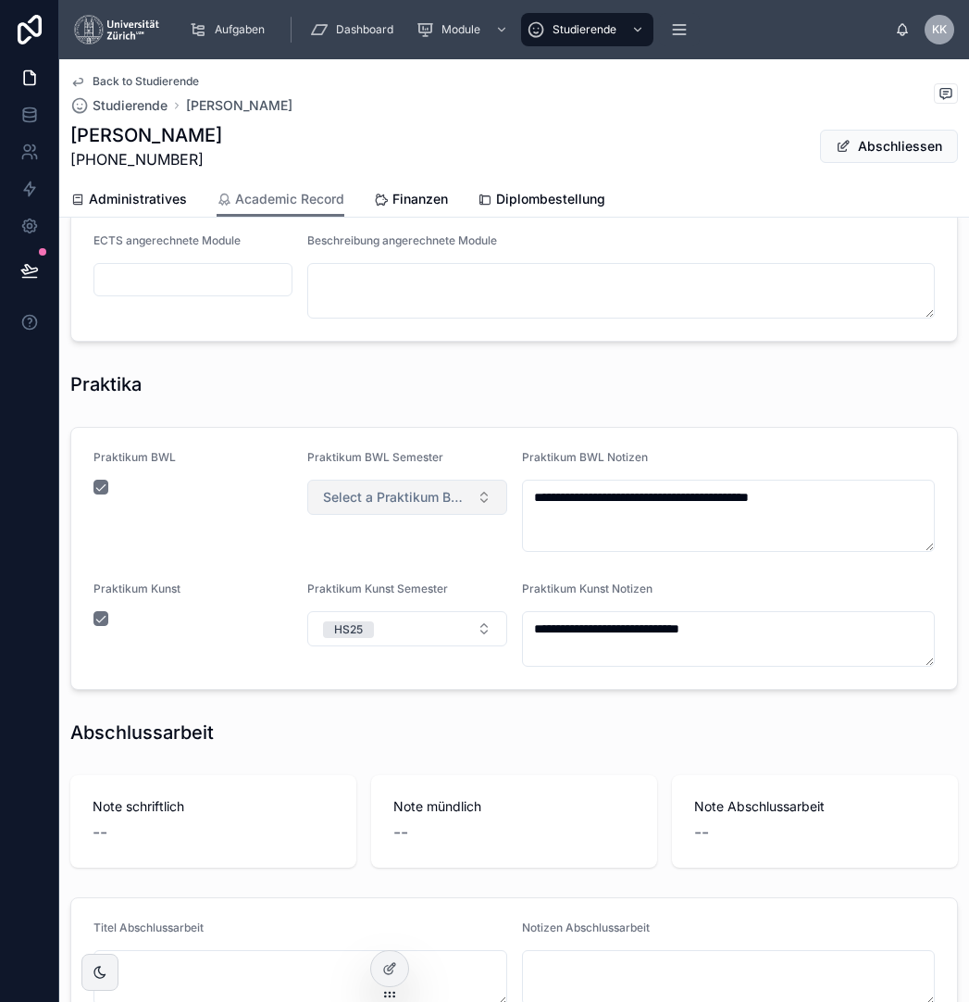
click at [382, 484] on button "Select a Praktikum BWL Semester" at bounding box center [406, 497] width 199 height 35
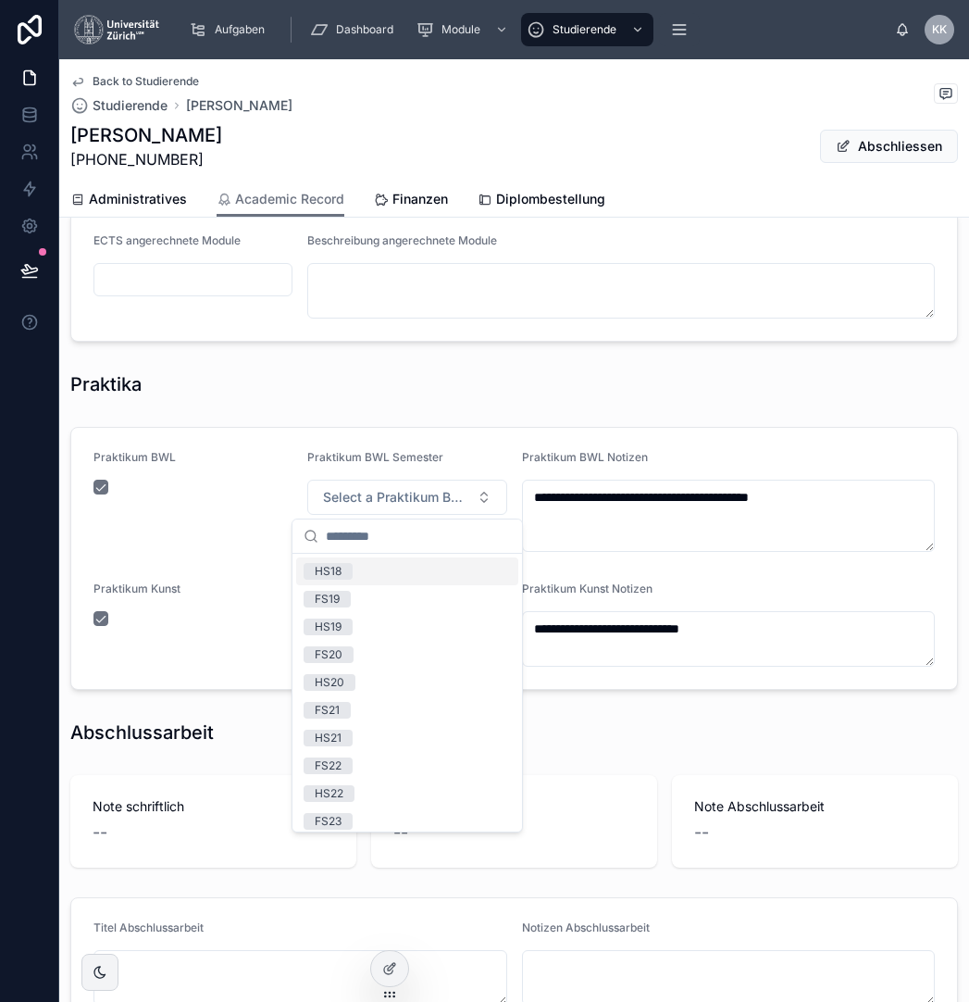
scroll to position [257, 0]
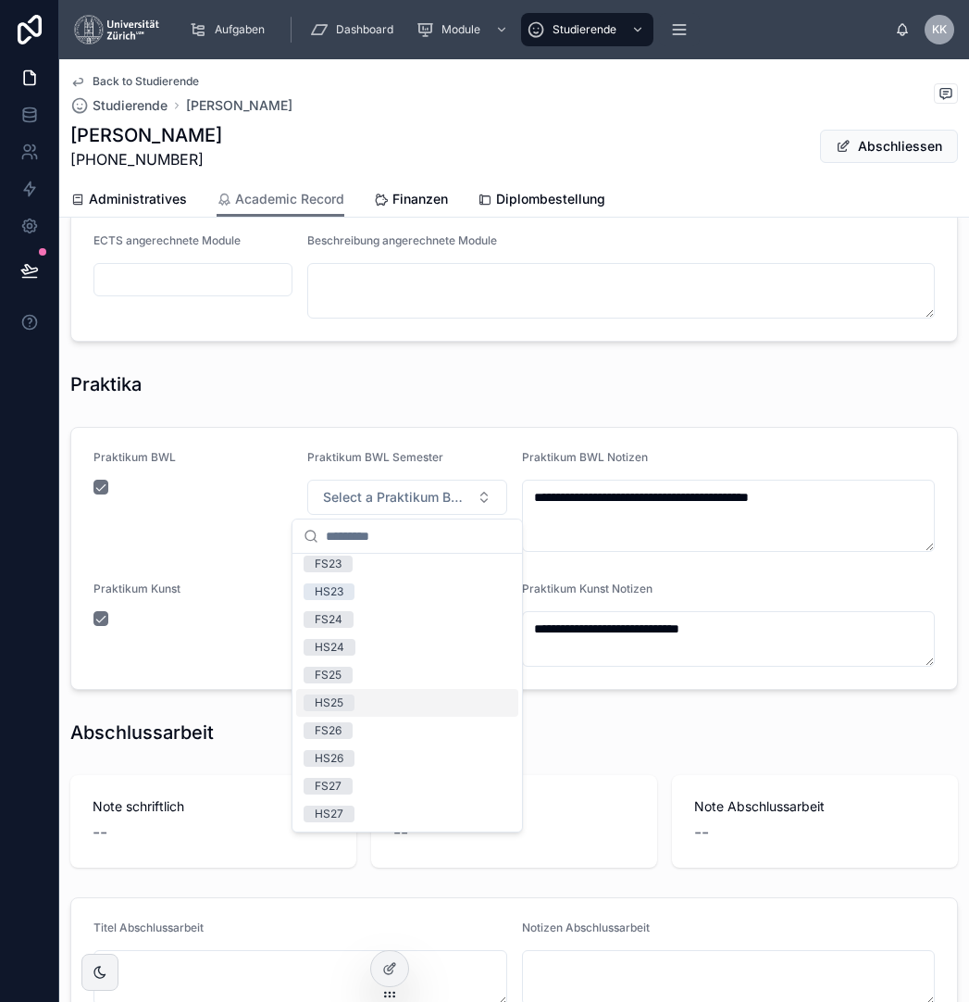
click at [457, 705] on div "HS25" at bounding box center [407, 703] width 222 height 28
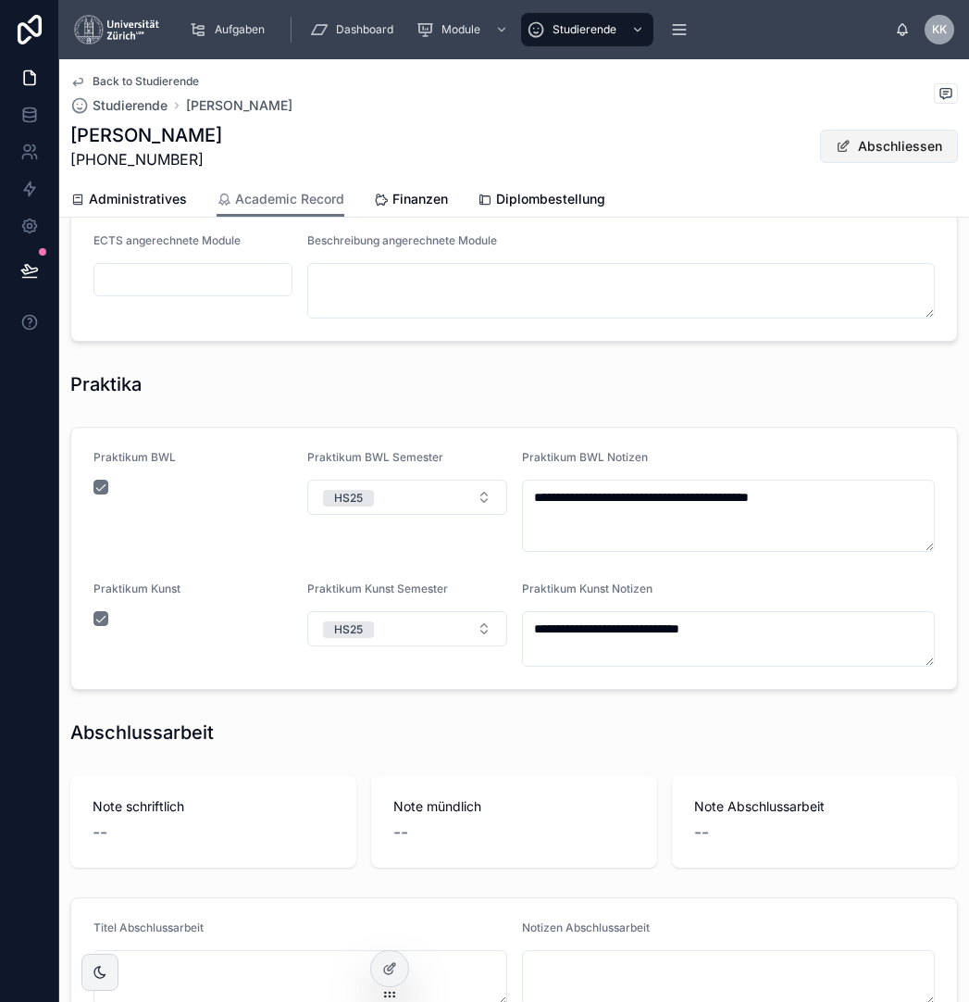
click at [886, 140] on button "Abschliessen" at bounding box center [889, 146] width 138 height 33
